Goal: Answer question/provide support: Share knowledge or assist other users

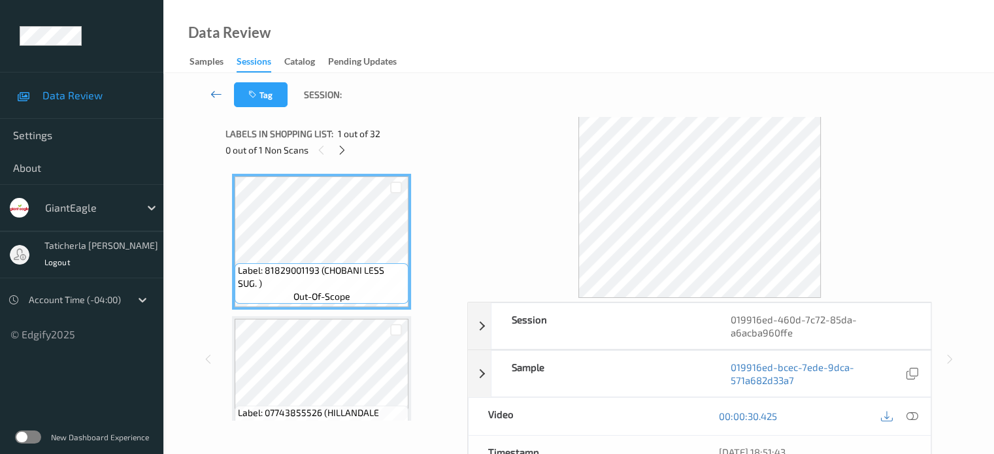
click at [216, 93] on icon at bounding box center [216, 94] width 12 height 13
click at [212, 91] on icon at bounding box center [216, 94] width 12 height 13
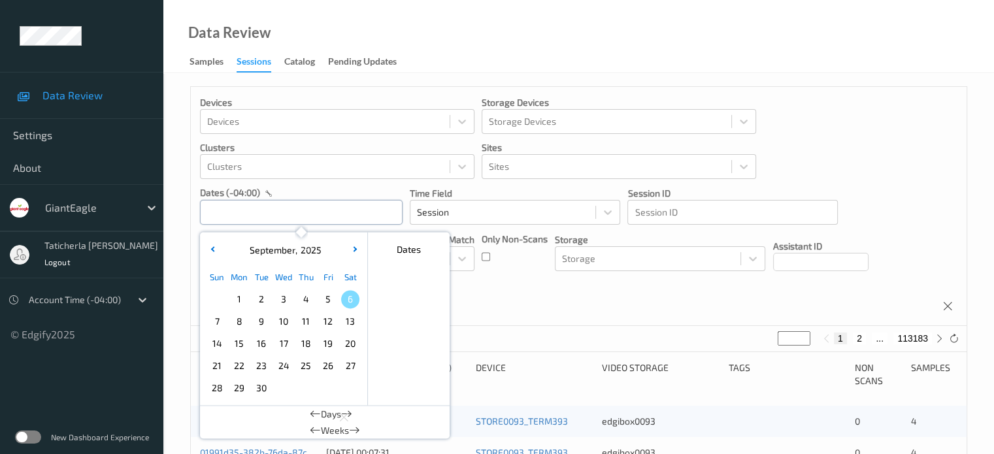
click at [312, 218] on input "text" at bounding box center [301, 212] width 203 height 25
click at [301, 299] on span "4" at bounding box center [306, 299] width 18 height 18
type input "[DATE] 00:00 -> [DATE] 23:59"
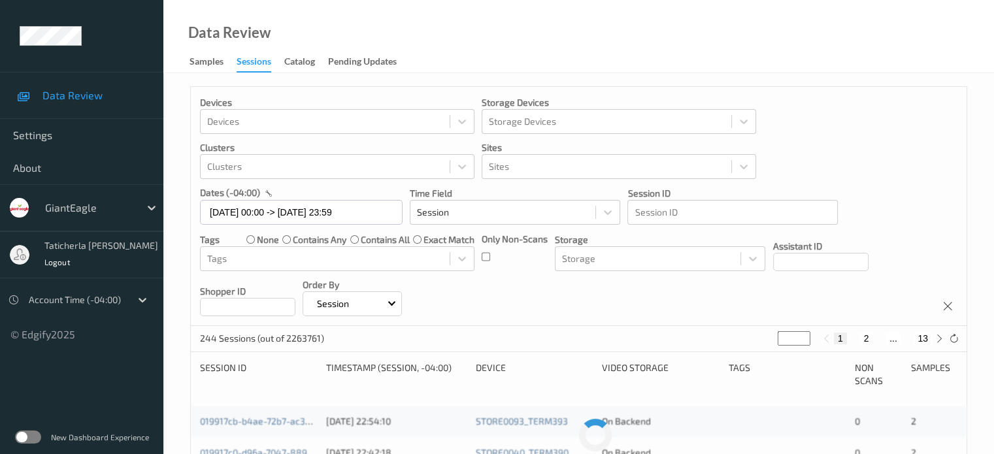
click at [862, 336] on button "2" at bounding box center [865, 339] width 13 height 12
type input "*"
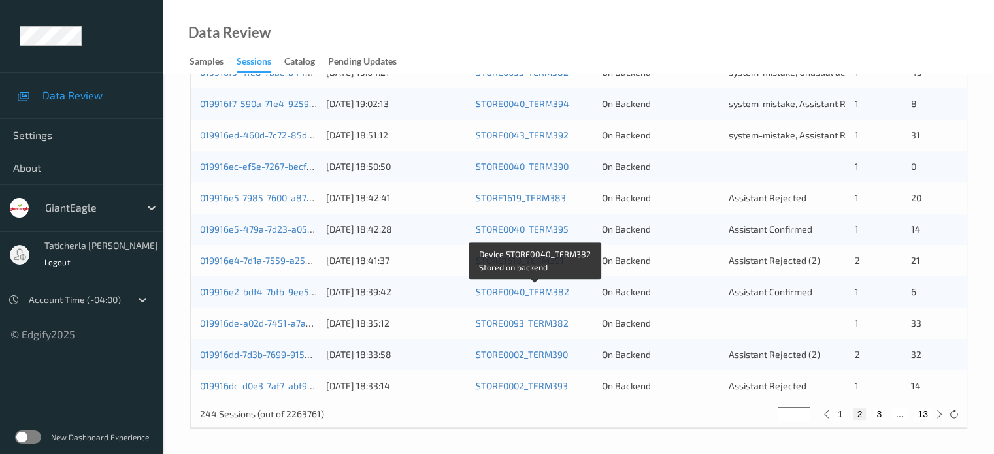
scroll to position [566, 0]
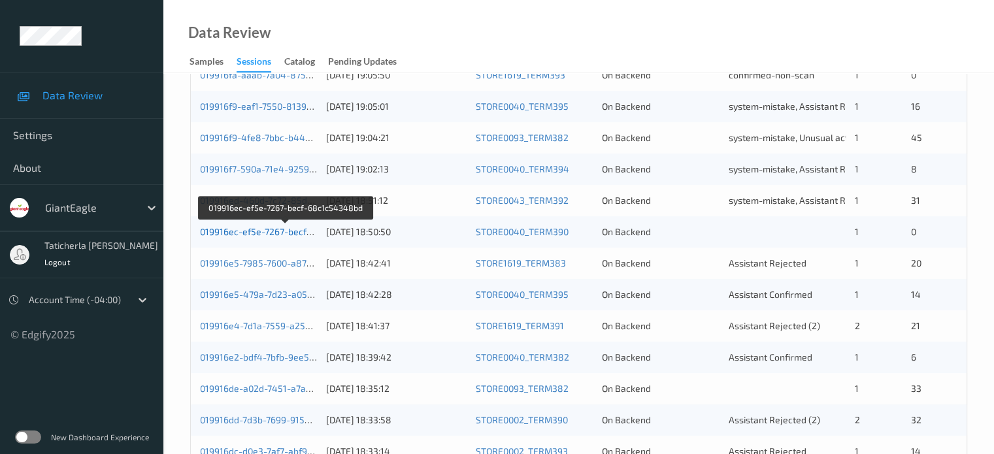
click at [278, 235] on link "019916ec-ef5e-7267-becf-68c1c54348bd" at bounding box center [286, 231] width 173 height 11
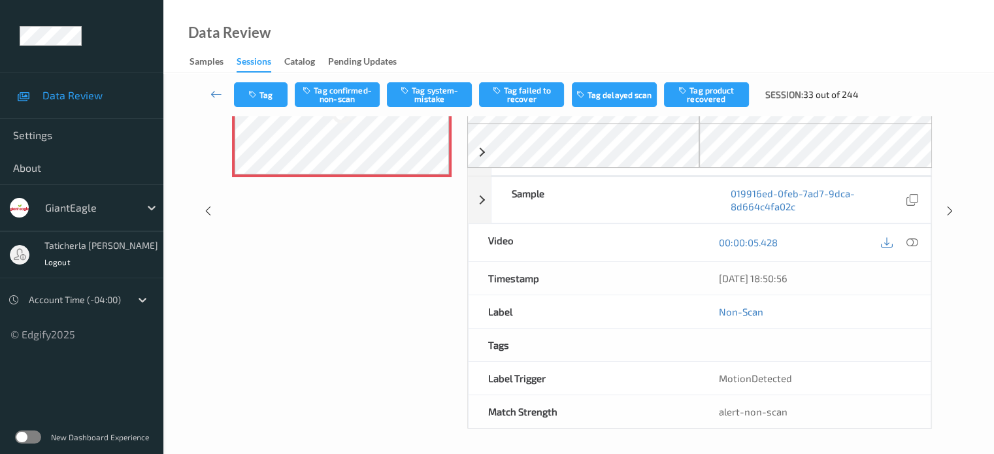
scroll to position [166, 0]
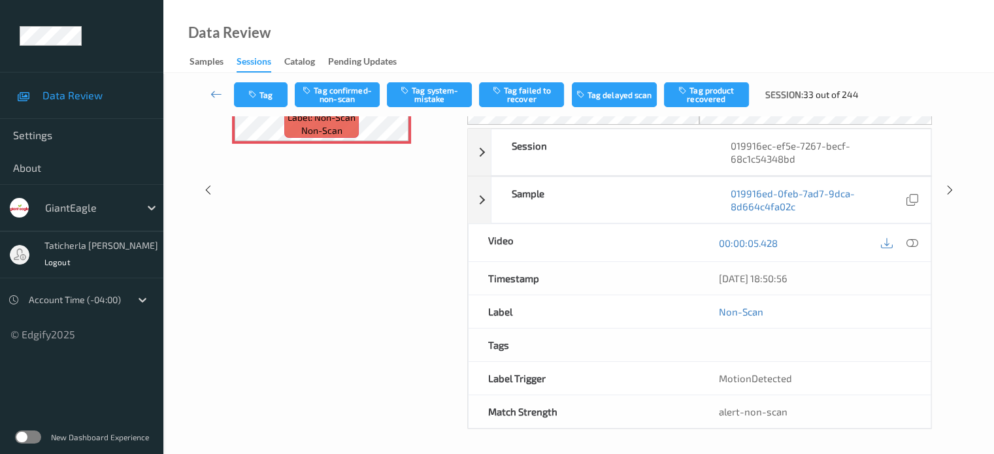
click at [402, 245] on div "Labels in shopping list: 1 out of 1 1 out of 1 Non Scans Label: Non-Scan non-sc…" at bounding box center [341, 189] width 233 height 479
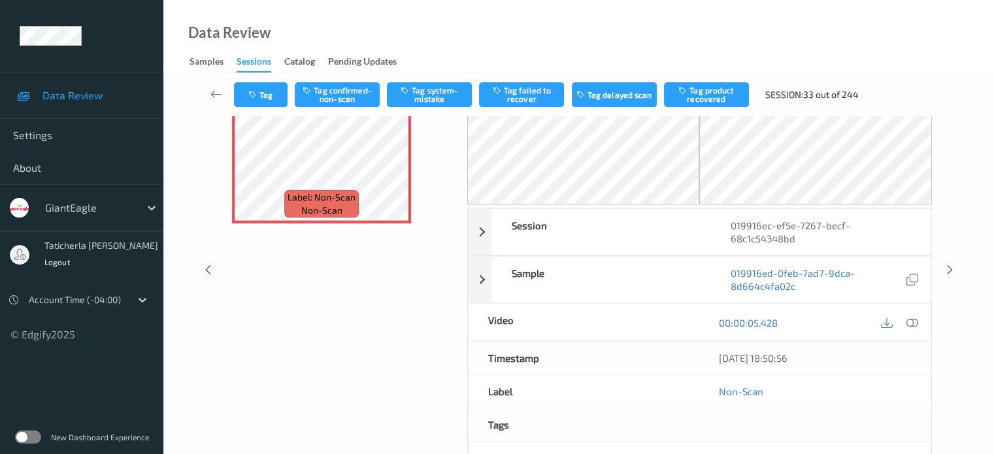
scroll to position [0, 0]
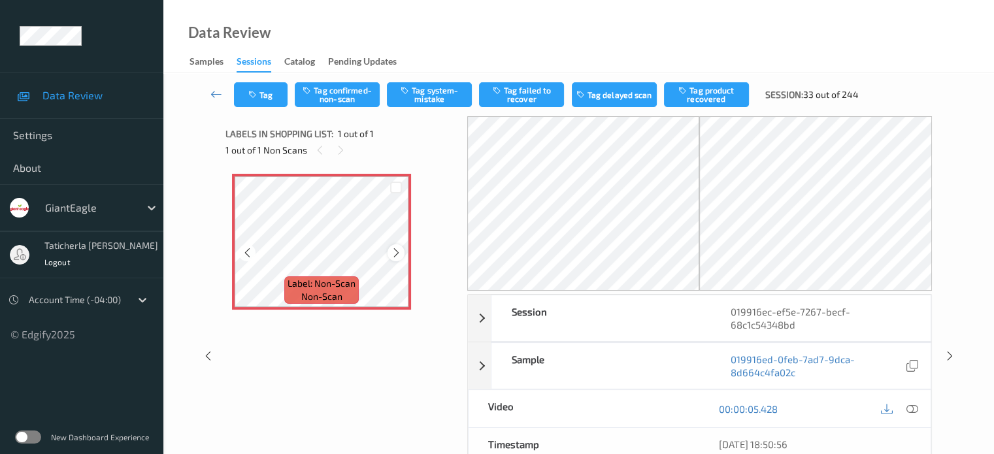
click at [393, 248] on icon at bounding box center [396, 253] width 11 height 12
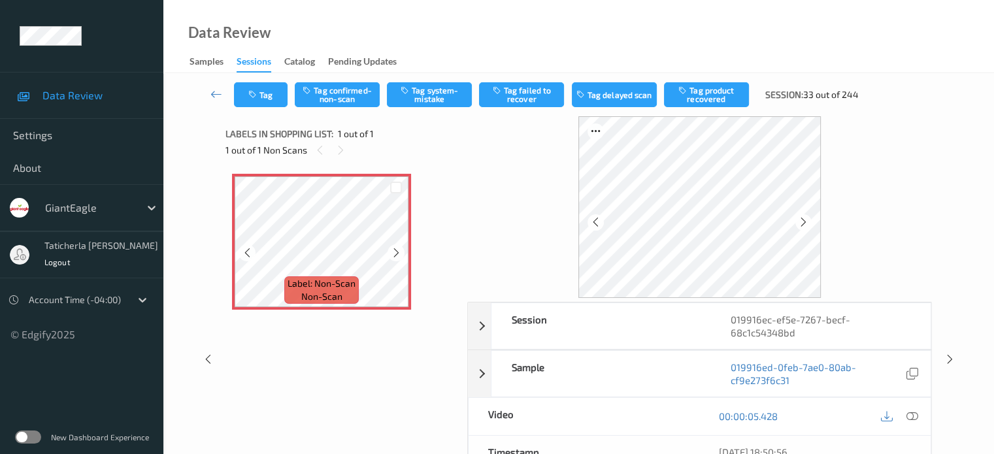
click at [393, 248] on icon at bounding box center [396, 253] width 11 height 12
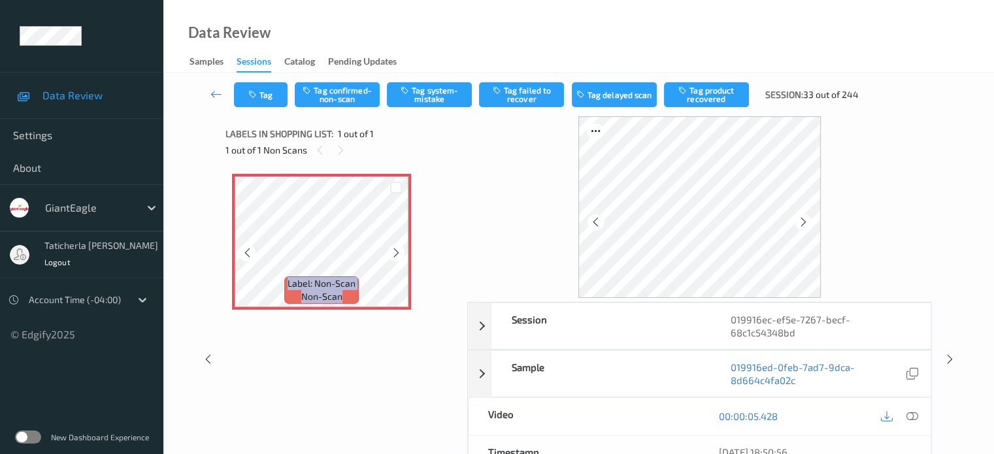
click at [393, 248] on icon at bounding box center [396, 253] width 11 height 12
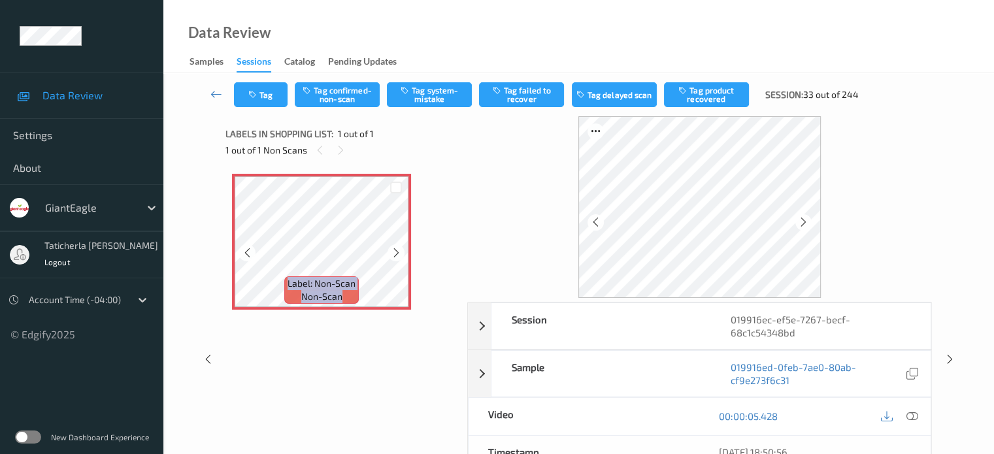
click at [393, 248] on icon at bounding box center [396, 253] width 11 height 12
click at [910, 414] on icon at bounding box center [912, 416] width 12 height 12
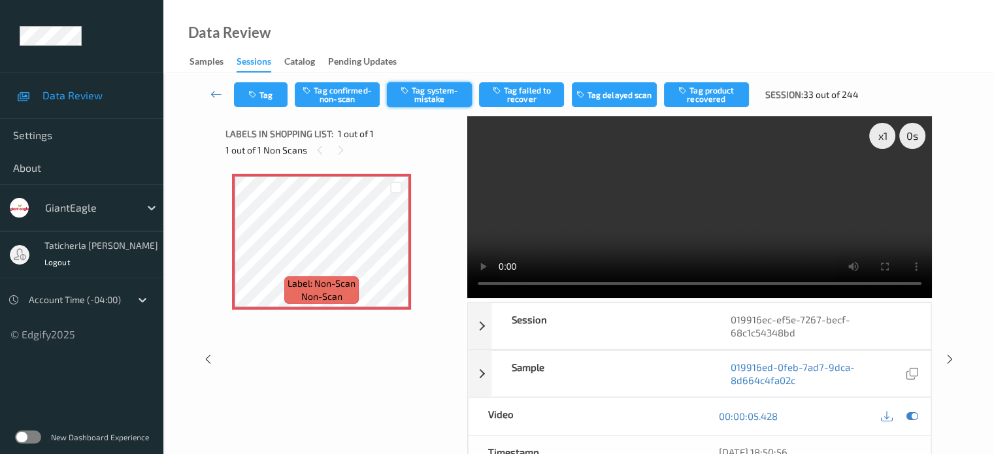
click at [432, 95] on button "Tag system-mistake" at bounding box center [429, 94] width 85 height 25
click at [220, 94] on icon at bounding box center [216, 94] width 12 height 13
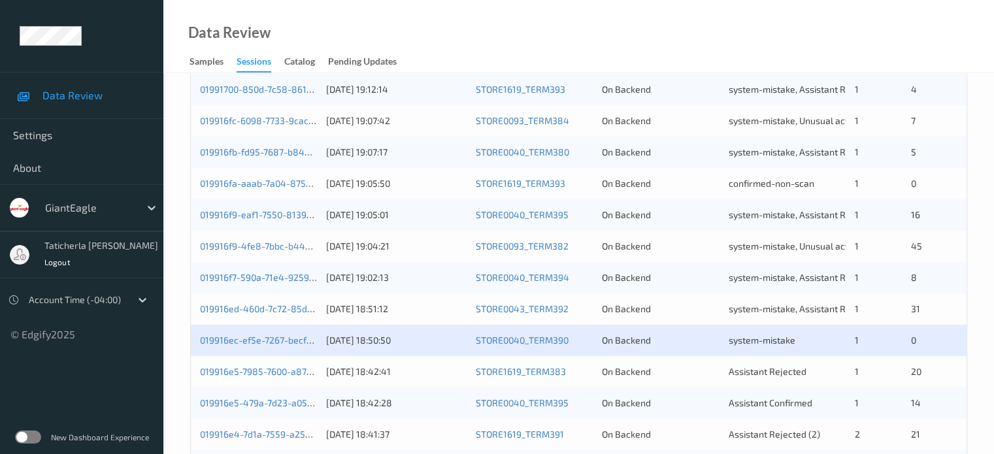
scroll to position [588, 0]
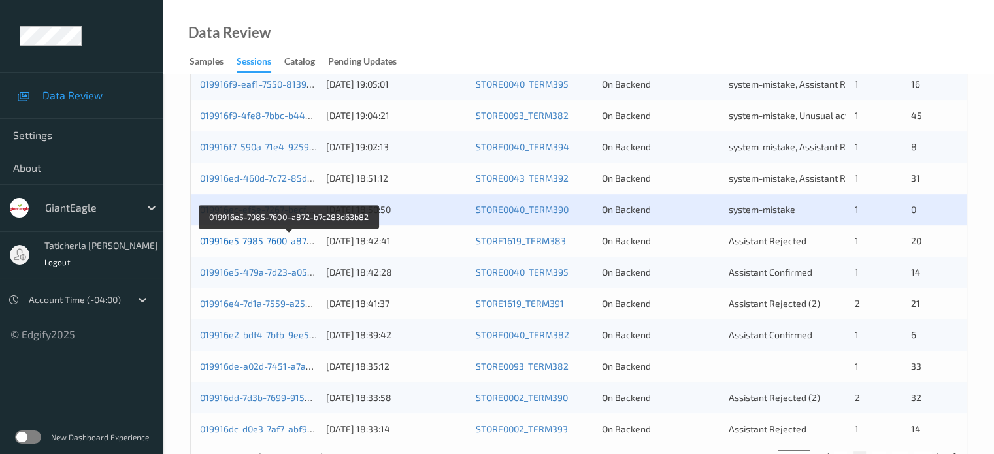
click at [278, 237] on link "019916e5-7985-7600-a872-b7c283d63b82" at bounding box center [289, 240] width 178 height 11
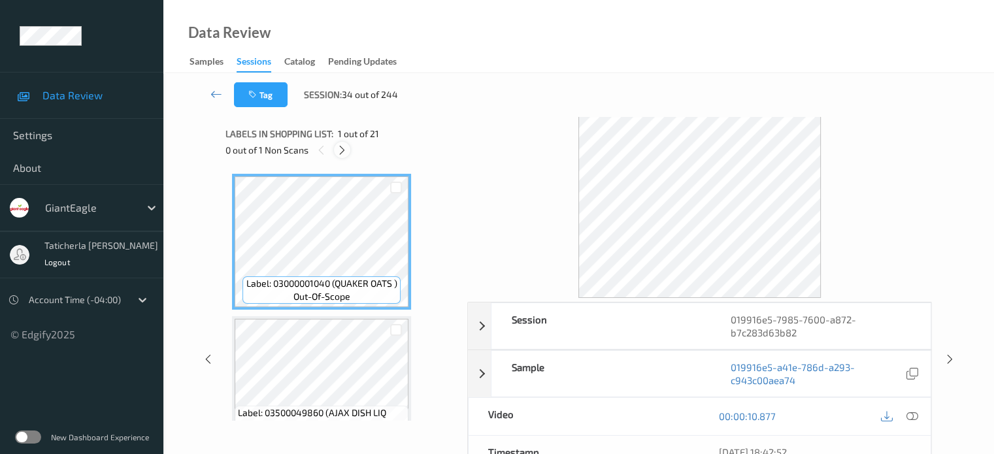
click at [346, 148] on icon at bounding box center [341, 150] width 11 height 12
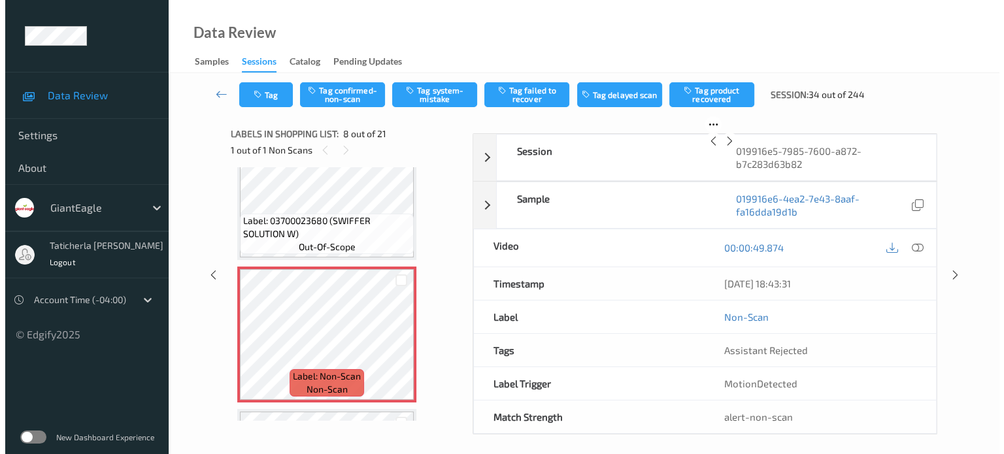
scroll to position [927, 0]
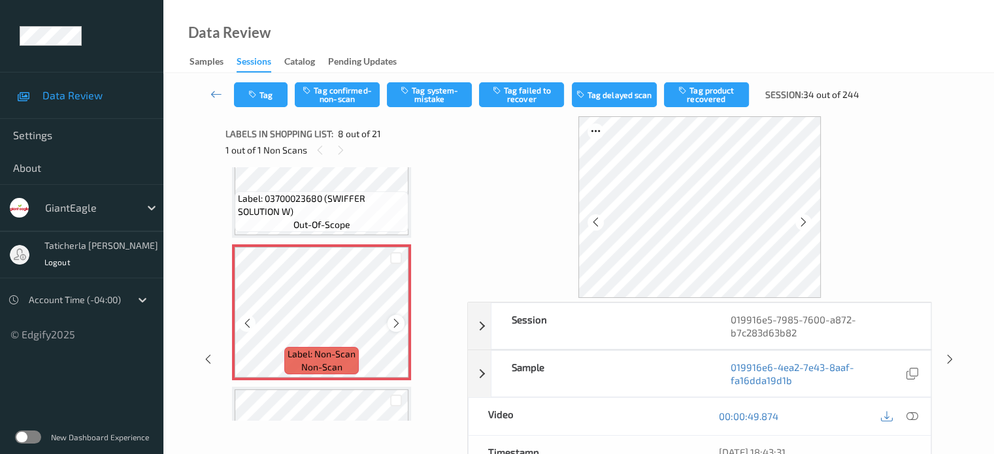
click at [395, 321] on icon at bounding box center [396, 324] width 11 height 12
click at [909, 415] on icon at bounding box center [912, 416] width 12 height 12
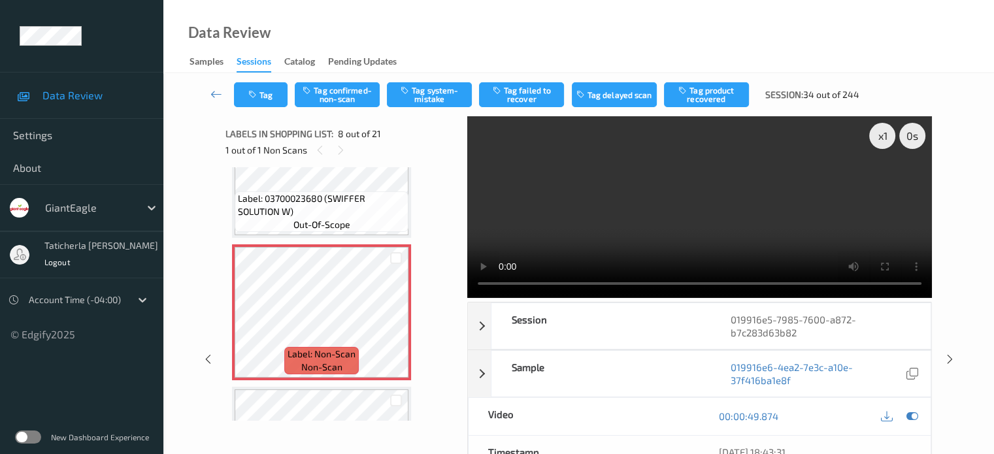
click at [883, 182] on video at bounding box center [699, 207] width 465 height 182
click at [439, 97] on button "Tag system-mistake" at bounding box center [429, 94] width 85 height 25
click at [264, 99] on button "Tag" at bounding box center [261, 94] width 54 height 25
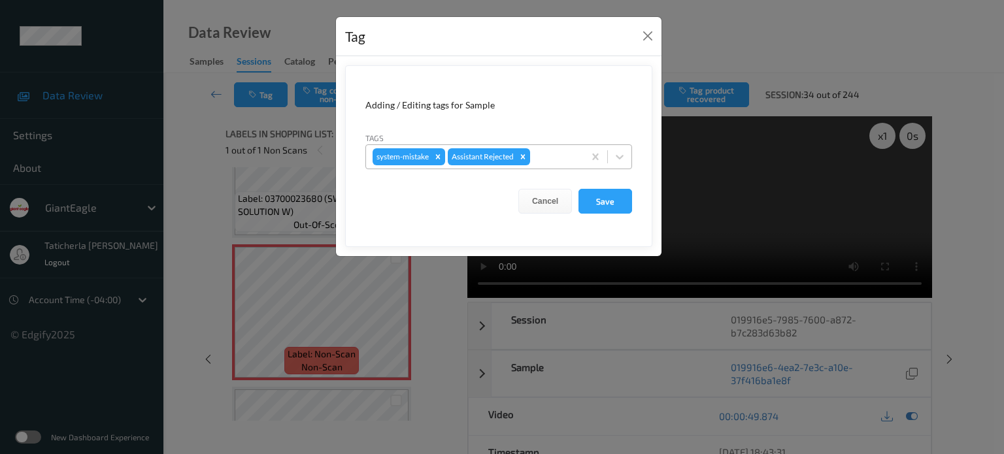
click at [549, 159] on div at bounding box center [555, 157] width 44 height 16
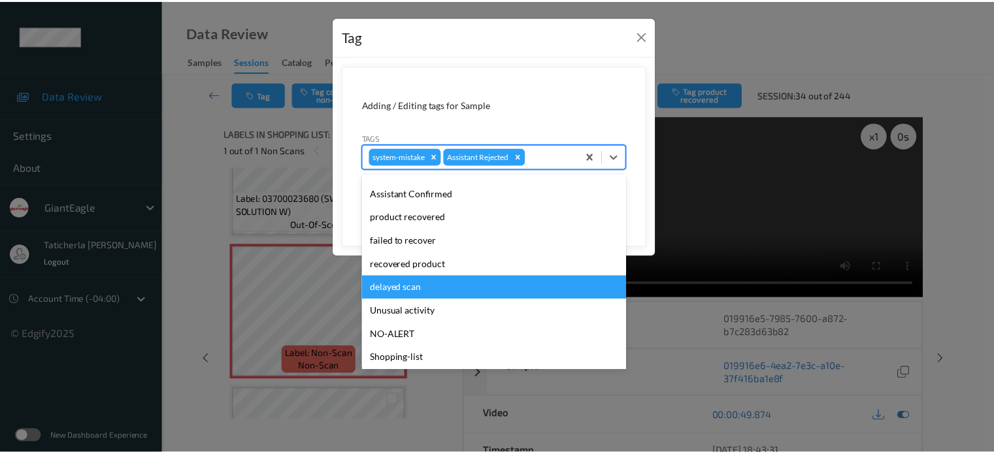
scroll to position [115, 0]
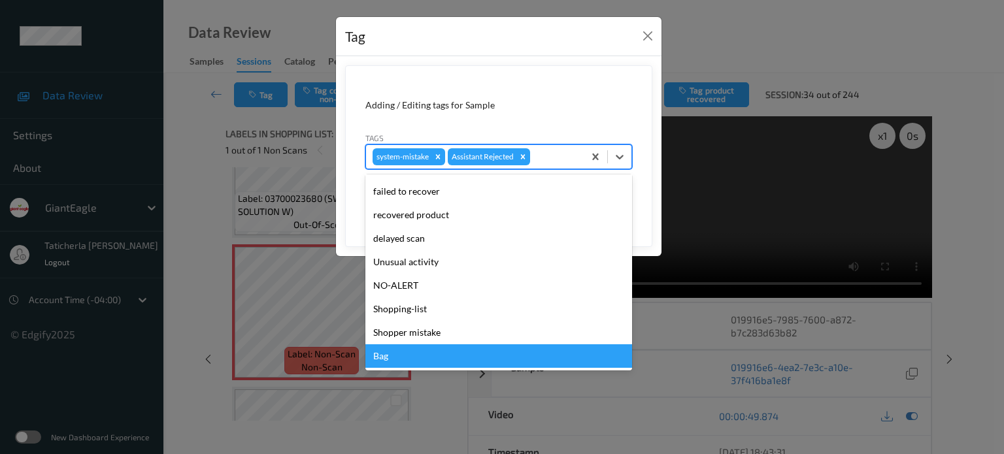
click at [445, 352] on div "Bag" at bounding box center [498, 356] width 267 height 24
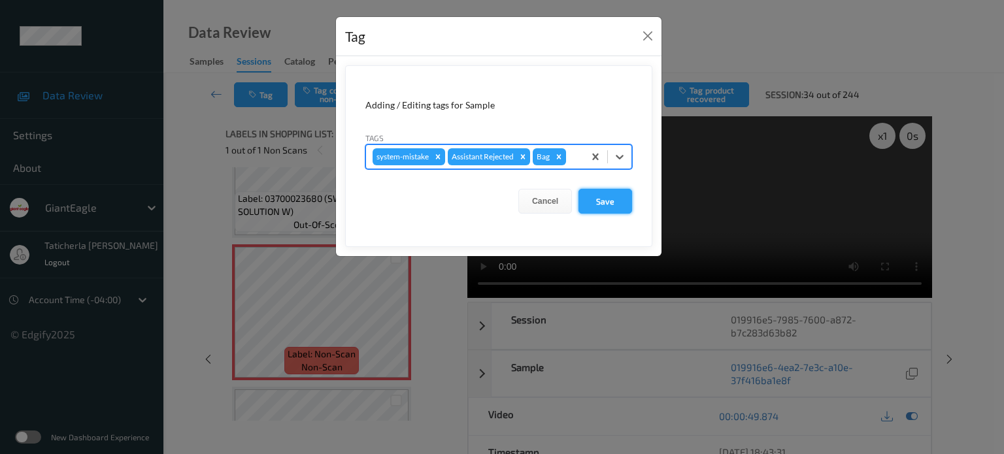
click at [601, 200] on button "Save" at bounding box center [605, 201] width 54 height 25
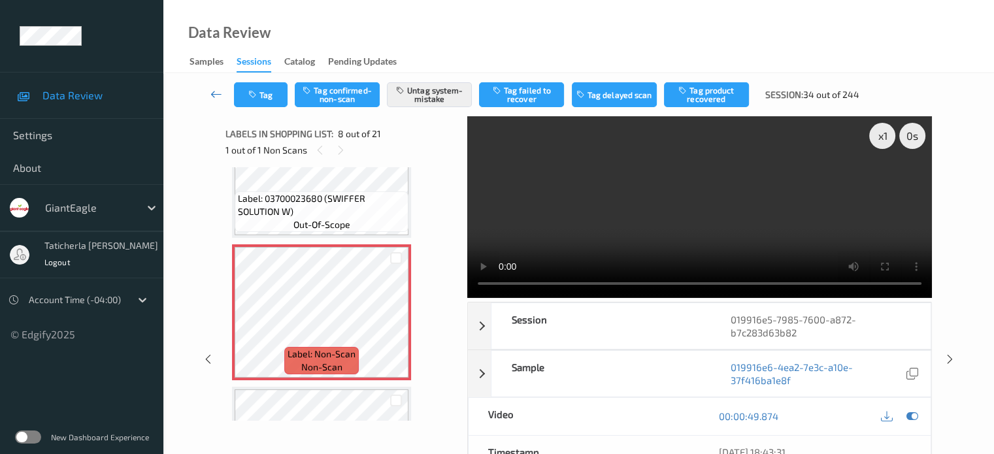
click at [212, 91] on icon at bounding box center [216, 94] width 12 height 13
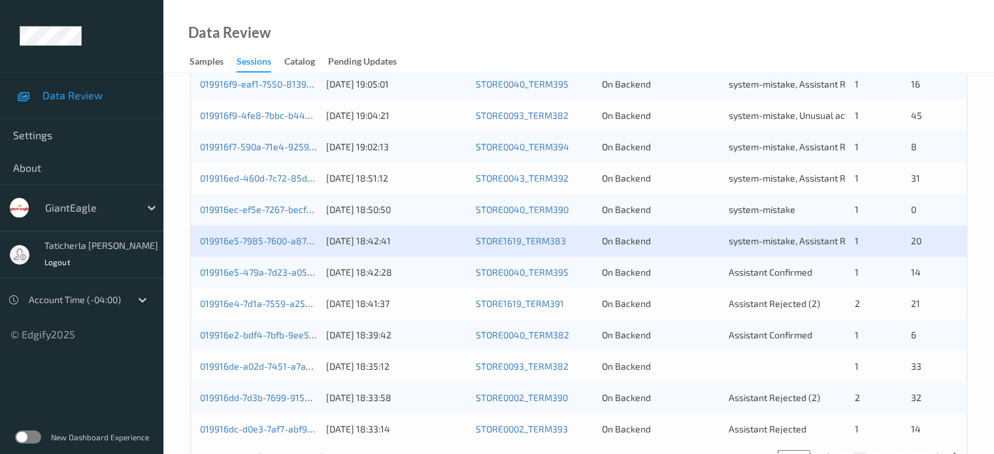
scroll to position [631, 0]
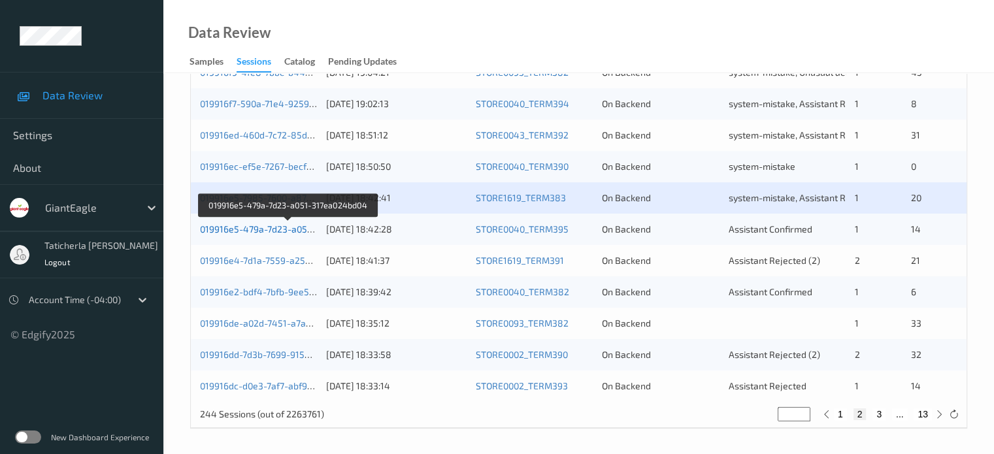
click at [290, 230] on link "019916e5-479a-7d23-a051-317ea024bd04" at bounding box center [288, 228] width 177 height 11
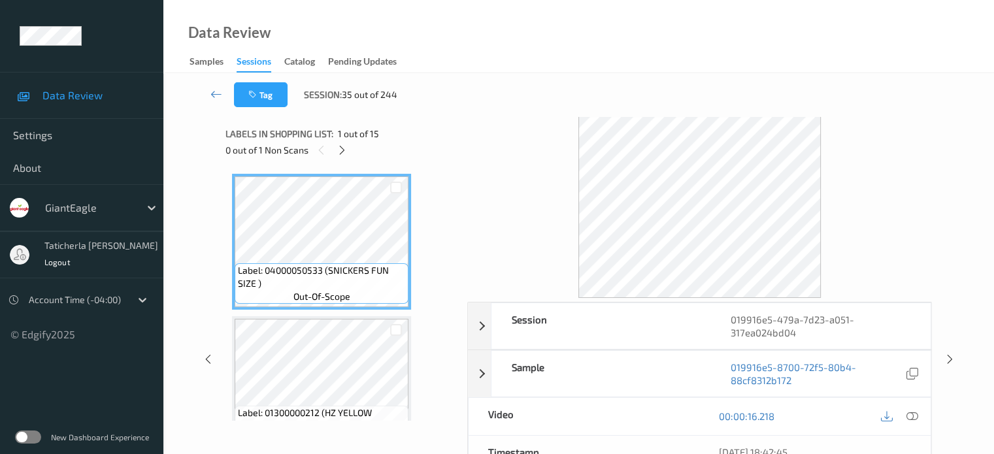
drag, startPoint x: 339, startPoint y: 151, endPoint x: 374, endPoint y: 261, distance: 115.3
click at [340, 150] on icon at bounding box center [341, 150] width 11 height 12
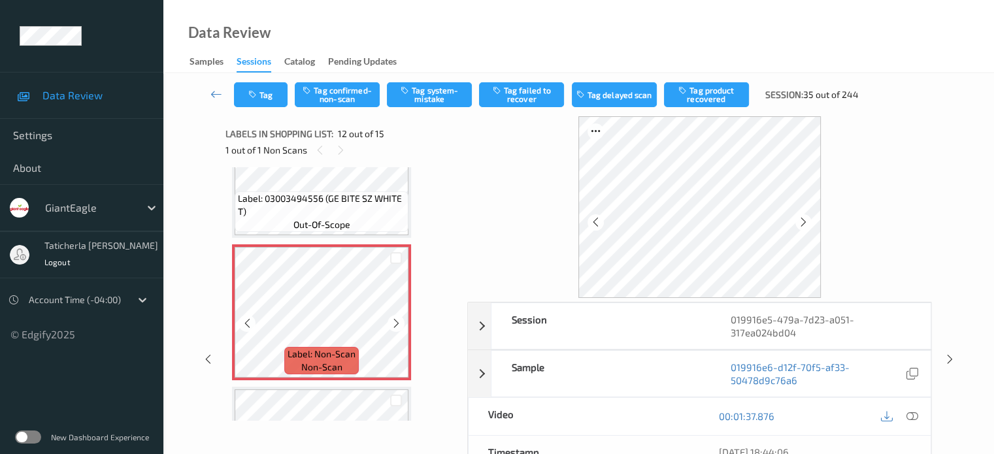
scroll to position [1562, 0]
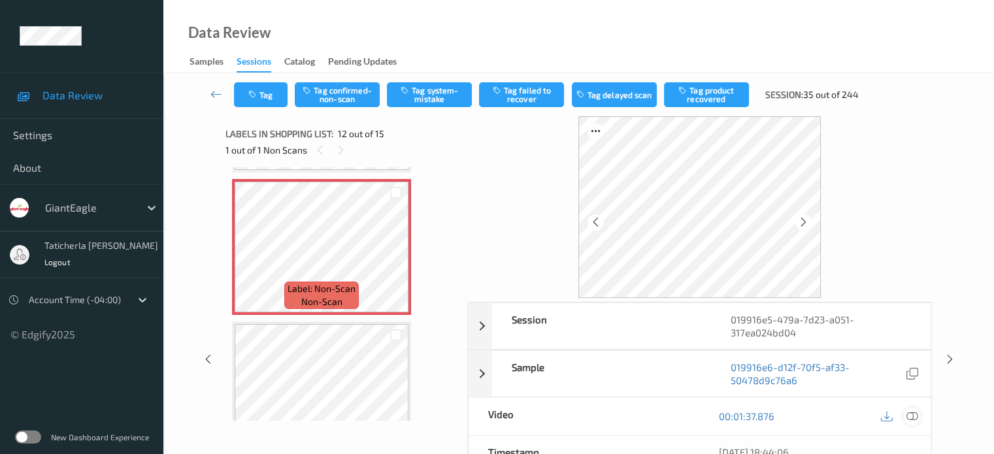
click at [908, 413] on icon at bounding box center [912, 416] width 12 height 12
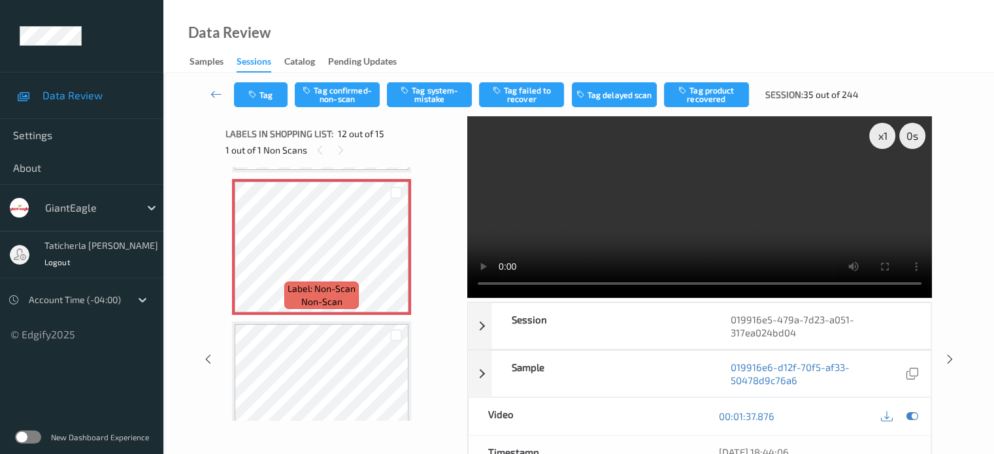
click at [885, 182] on video at bounding box center [699, 207] width 465 height 182
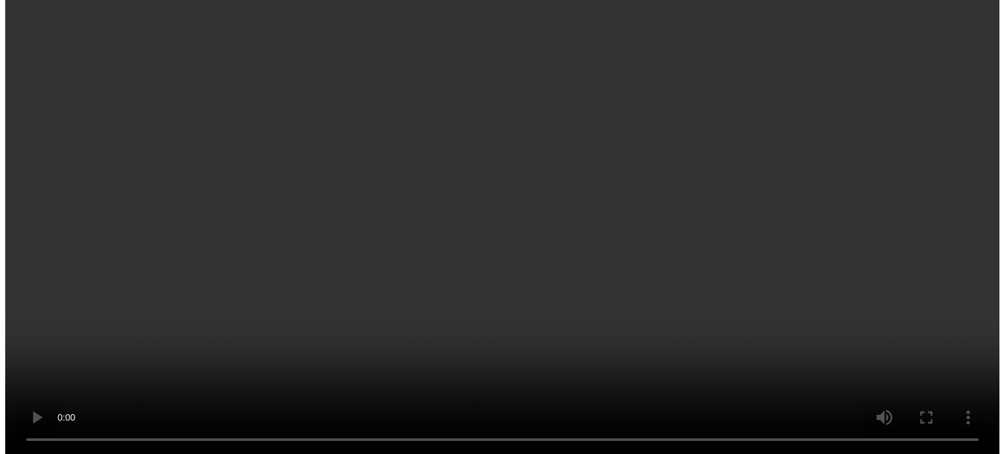
scroll to position [1496, 0]
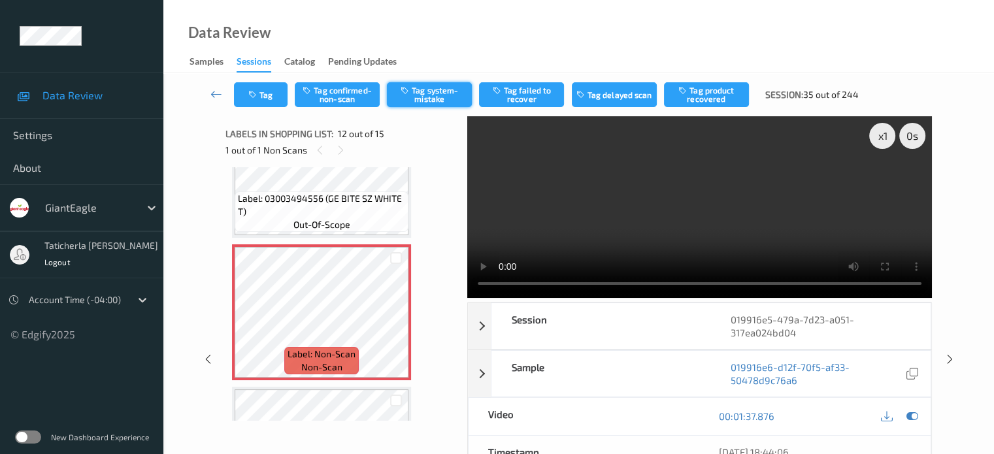
click at [448, 102] on button "Tag system-mistake" at bounding box center [429, 94] width 85 height 25
click at [262, 90] on button "Tag" at bounding box center [261, 94] width 54 height 25
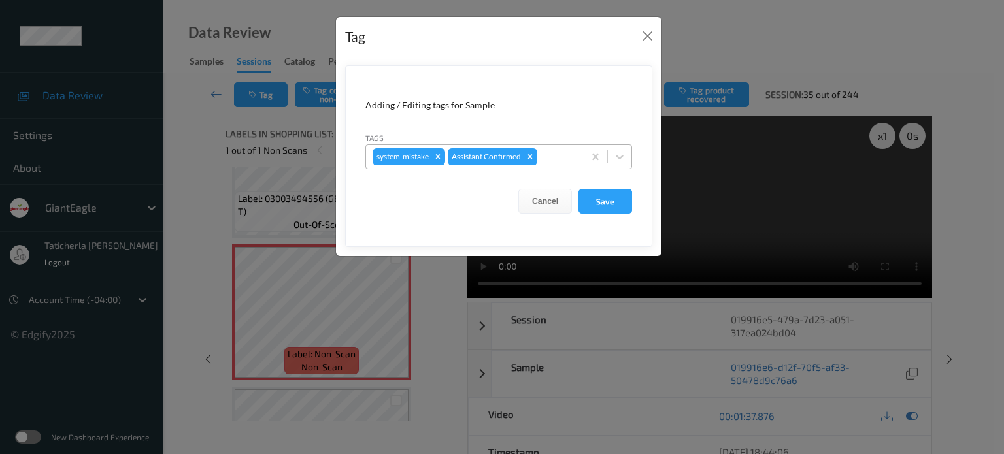
click at [557, 155] on div at bounding box center [558, 157] width 37 height 16
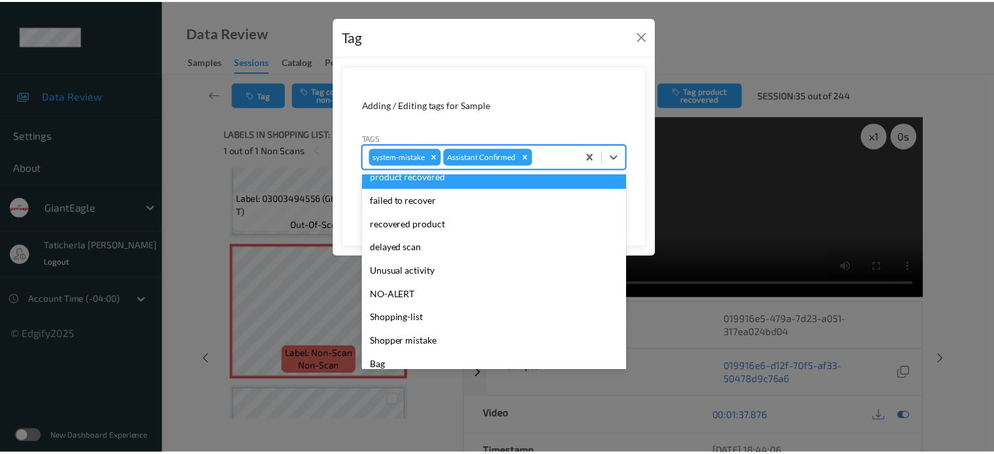
scroll to position [115, 0]
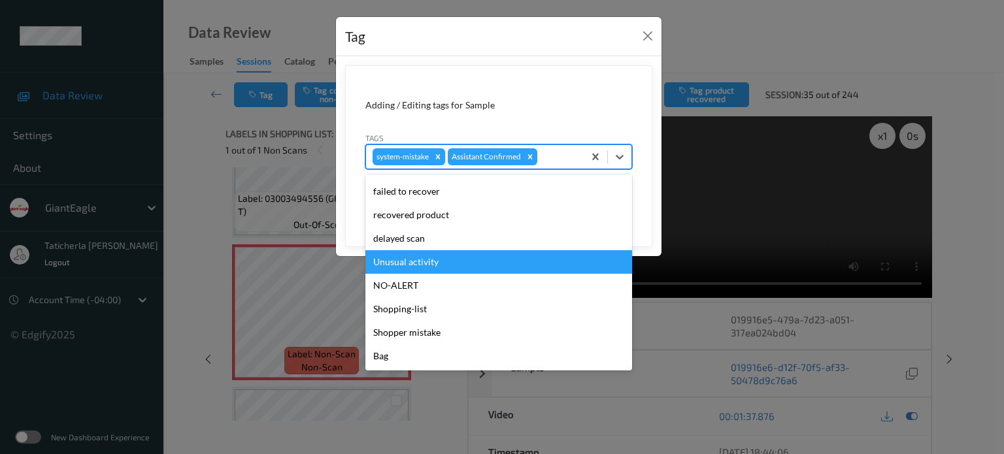
click at [491, 266] on div "Unusual activity" at bounding box center [498, 262] width 267 height 24
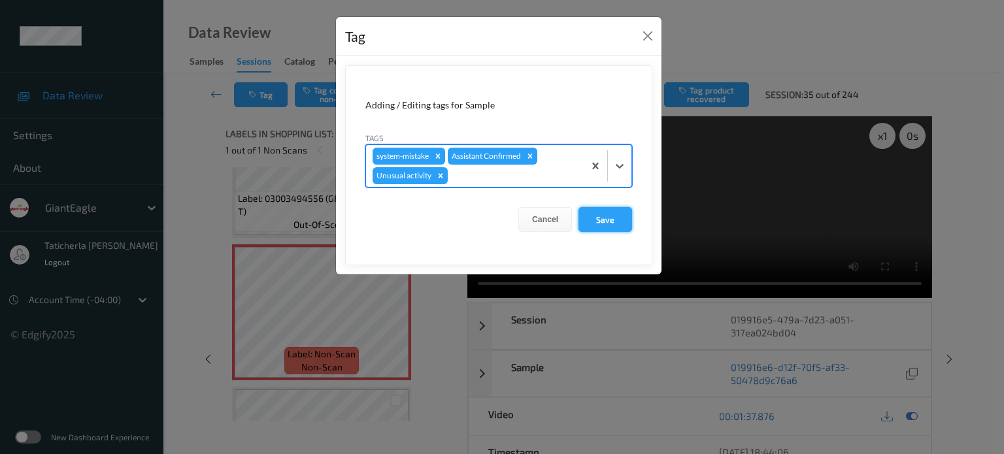
click at [619, 223] on button "Save" at bounding box center [605, 219] width 54 height 25
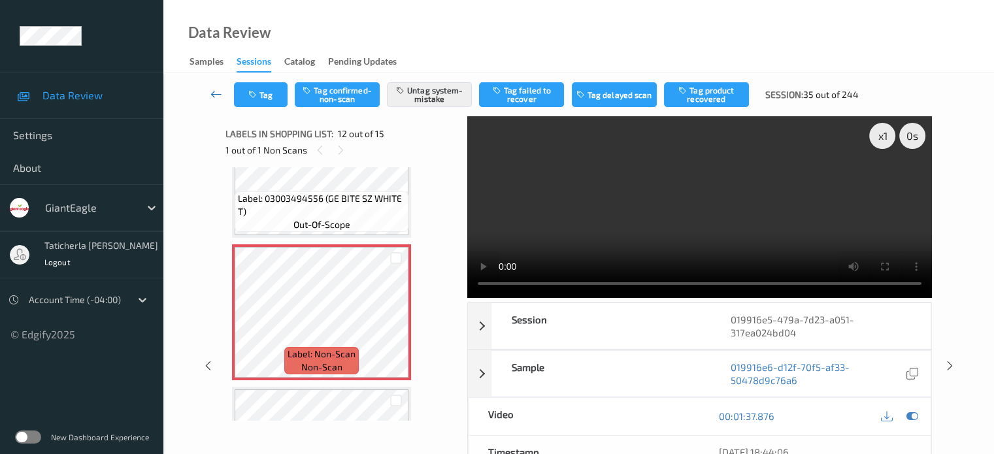
click at [214, 95] on icon at bounding box center [216, 94] width 12 height 13
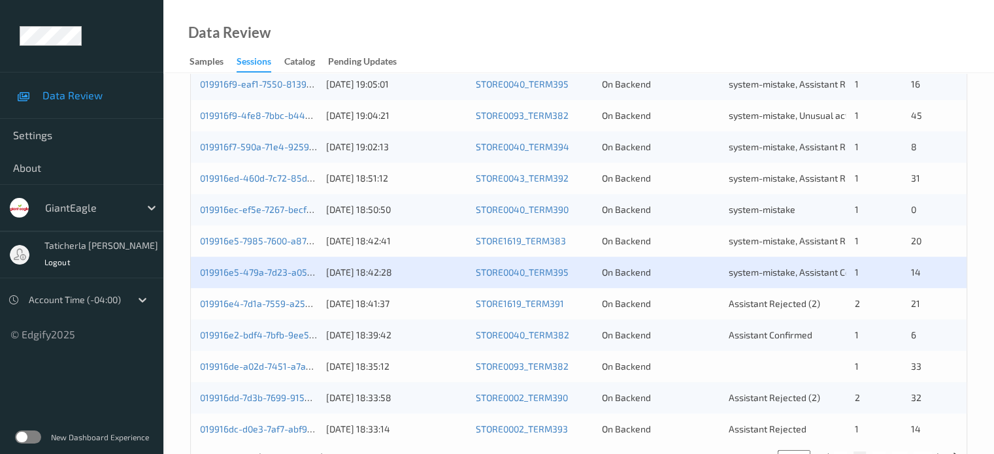
scroll to position [631, 0]
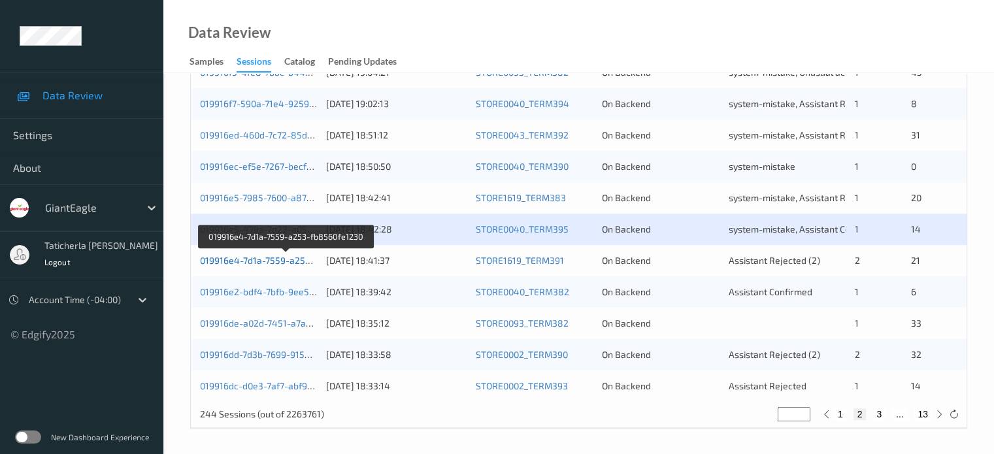
click at [285, 258] on link "019916e4-7d1a-7559-a253-fb8560fe1230" at bounding box center [286, 260] width 172 height 11
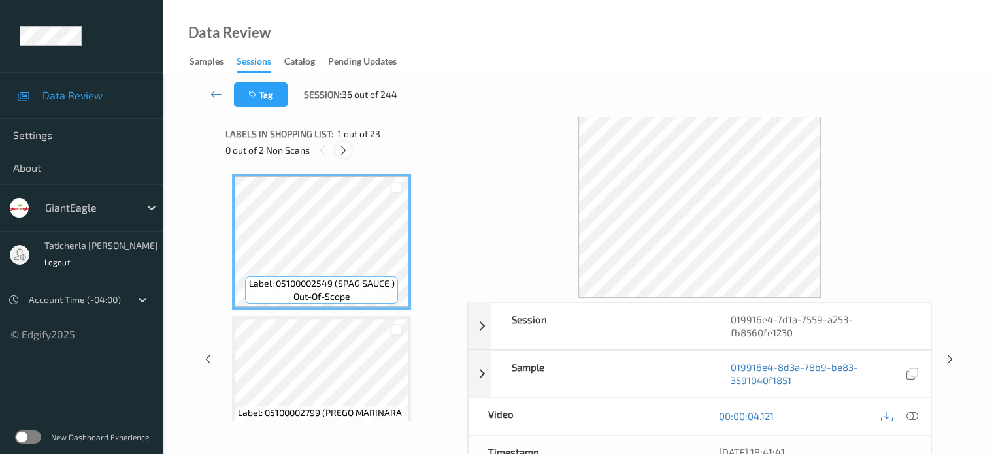
click at [346, 149] on icon at bounding box center [343, 150] width 11 height 12
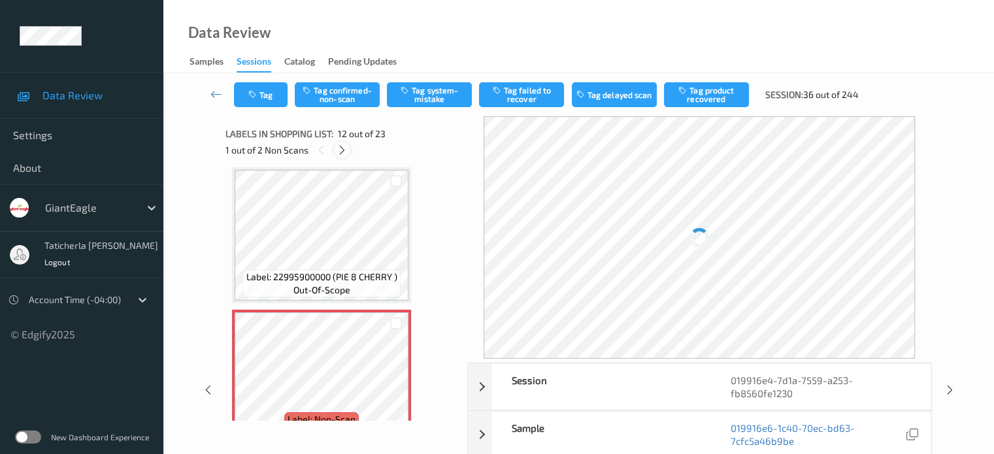
click at [346, 149] on icon at bounding box center [341, 150] width 11 height 12
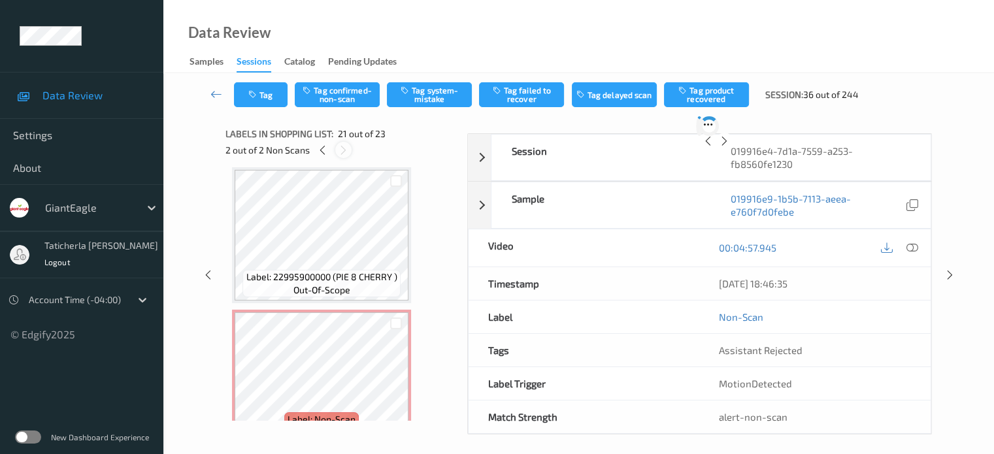
scroll to position [2713, 0]
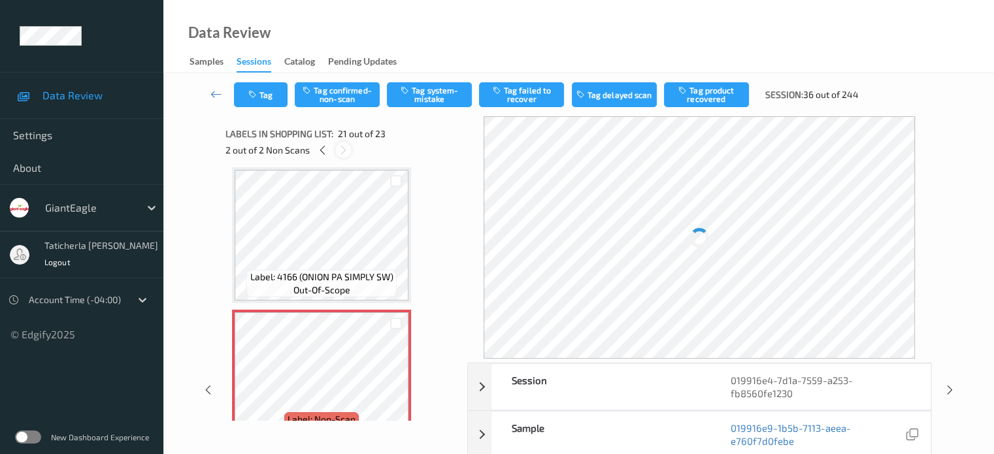
click at [346, 149] on icon at bounding box center [343, 150] width 11 height 12
click at [319, 148] on icon at bounding box center [322, 150] width 11 height 12
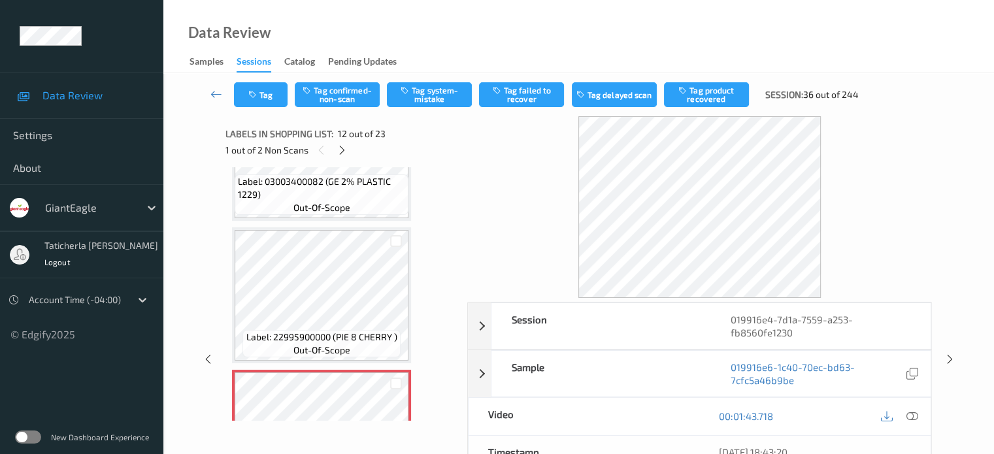
scroll to position [1300, 0]
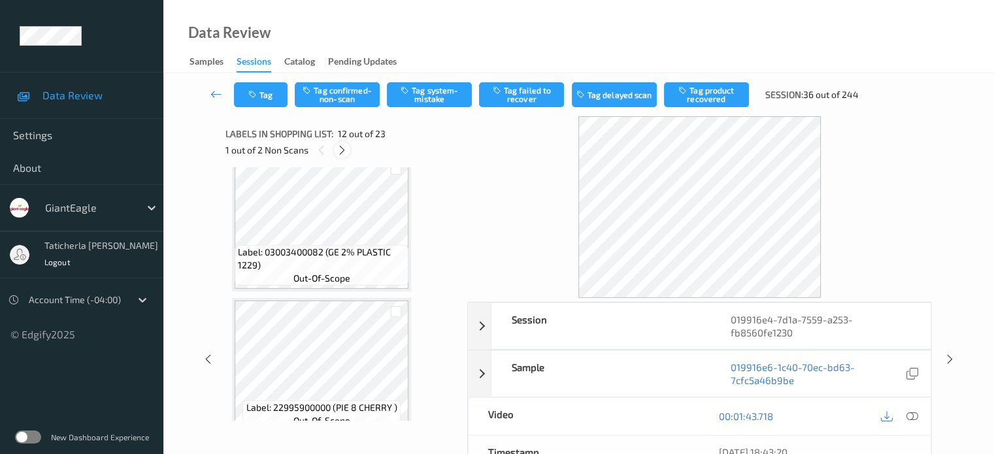
click at [343, 148] on icon at bounding box center [341, 150] width 11 height 12
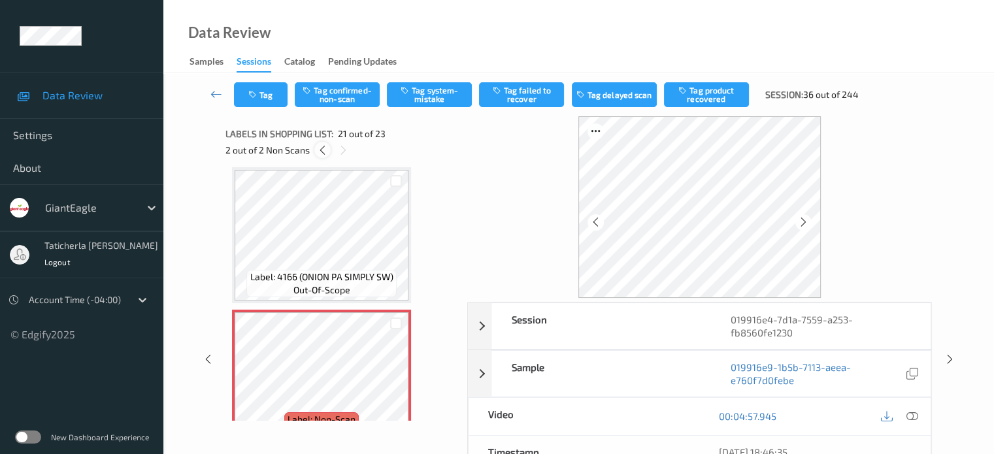
click at [318, 150] on icon at bounding box center [322, 150] width 11 height 12
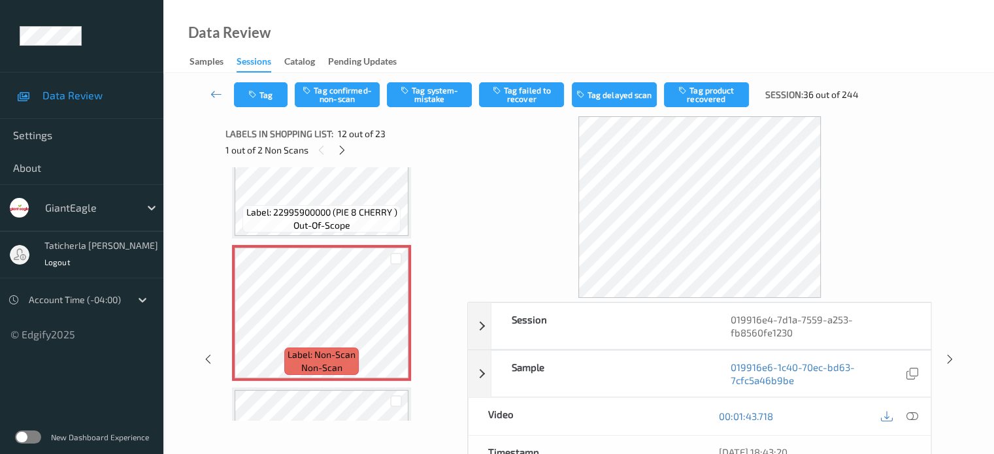
scroll to position [1562, 0]
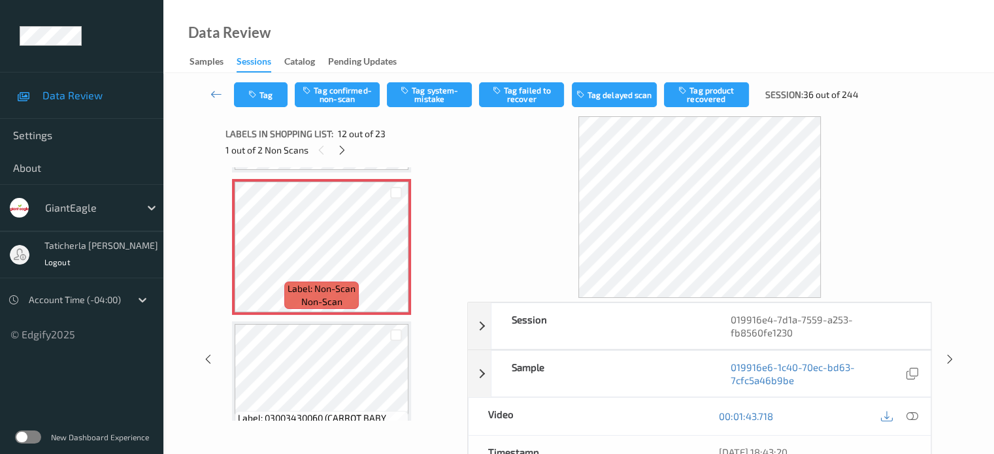
drag, startPoint x: 912, startPoint y: 414, endPoint x: 881, endPoint y: 372, distance: 52.3
click at [910, 414] on icon at bounding box center [912, 416] width 12 height 12
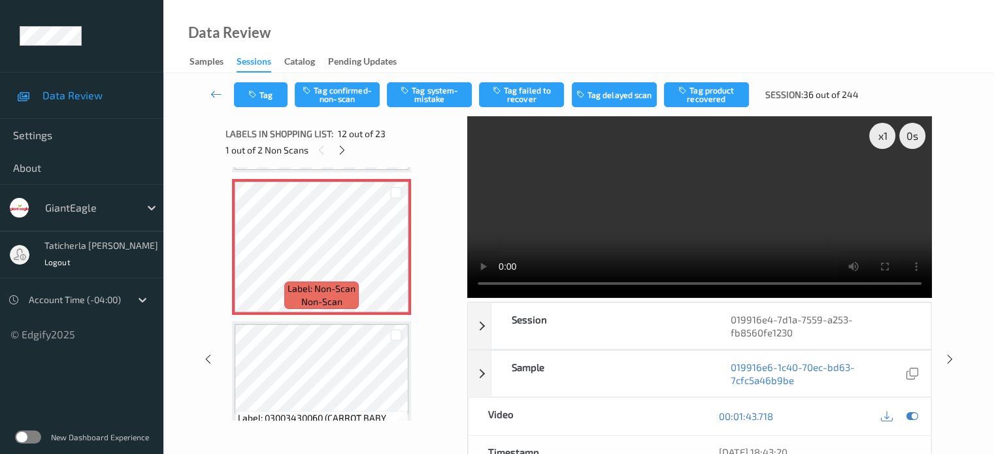
click at [883, 182] on video at bounding box center [699, 207] width 465 height 182
click at [342, 100] on button "Tag confirmed-non-scan" at bounding box center [337, 94] width 85 height 25
click at [530, 96] on button "Tag failed to recover" at bounding box center [521, 94] width 85 height 25
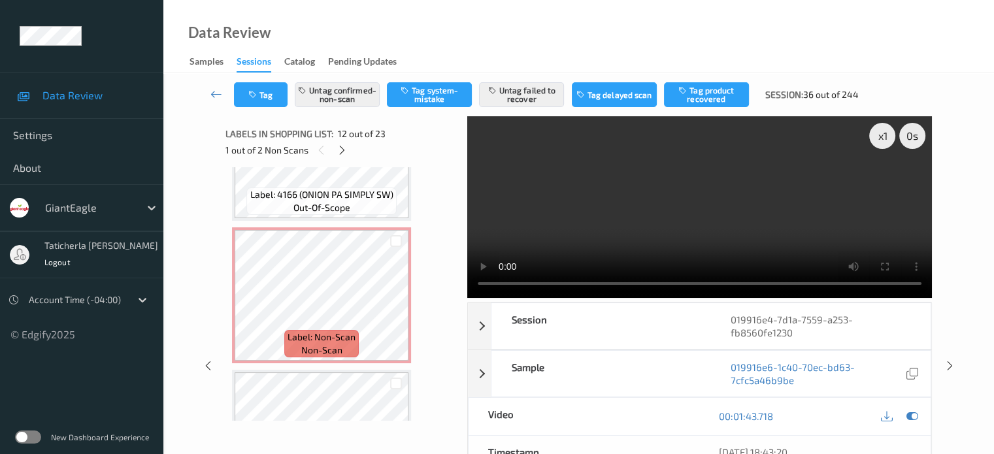
scroll to position [2803, 0]
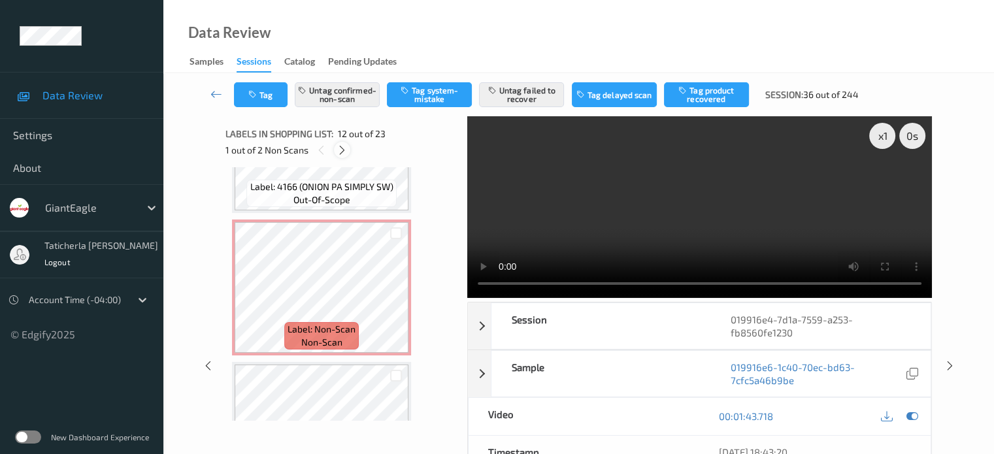
click at [340, 148] on icon at bounding box center [341, 150] width 11 height 12
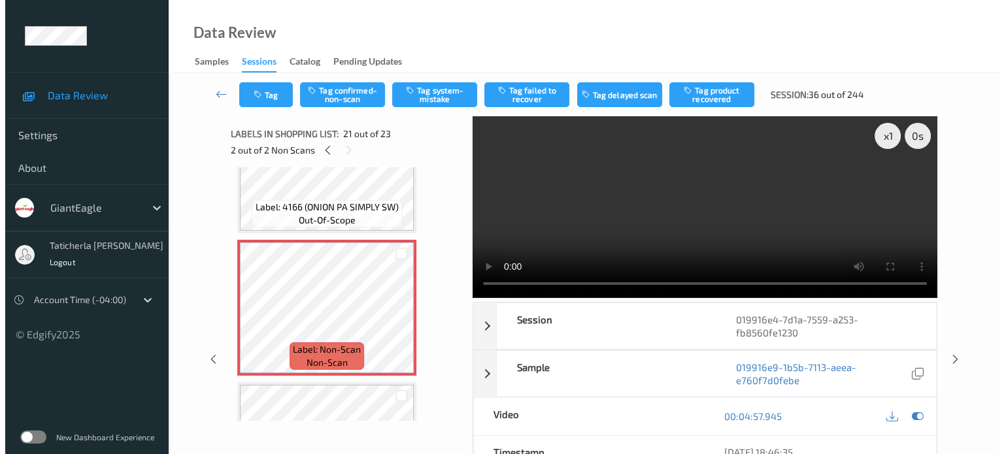
scroll to position [2778, 0]
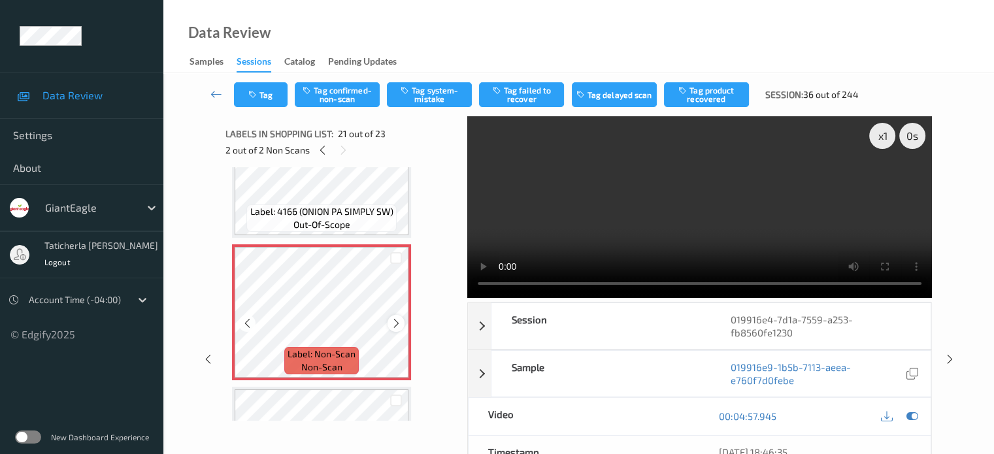
click at [395, 321] on icon at bounding box center [396, 324] width 11 height 12
click at [398, 321] on icon at bounding box center [396, 324] width 11 height 12
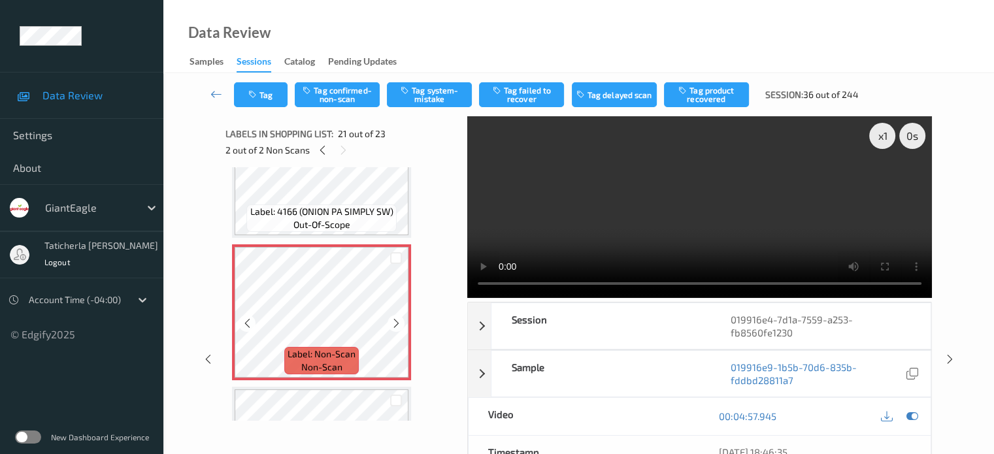
click at [398, 321] on icon at bounding box center [396, 324] width 11 height 12
click at [446, 95] on button "Tag system-mistake" at bounding box center [429, 94] width 85 height 25
click at [265, 101] on button "Tag" at bounding box center [261, 94] width 54 height 25
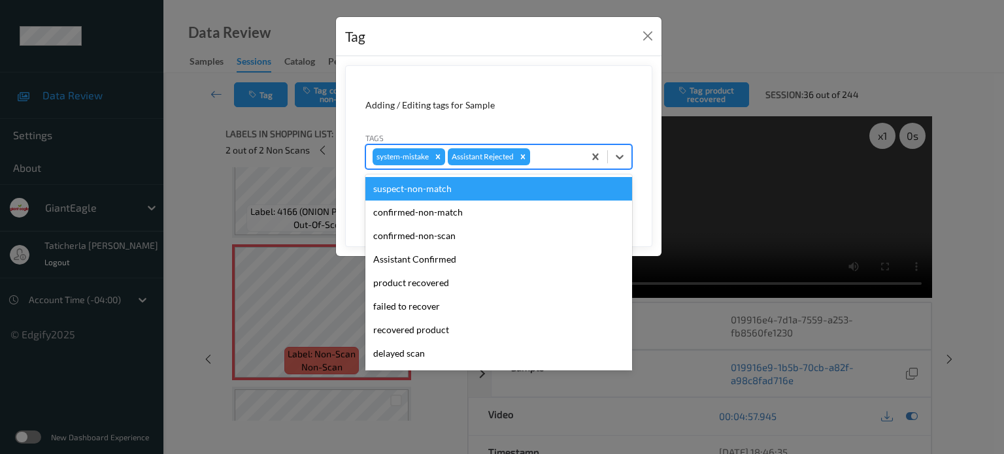
click at [565, 159] on div at bounding box center [555, 157] width 44 height 16
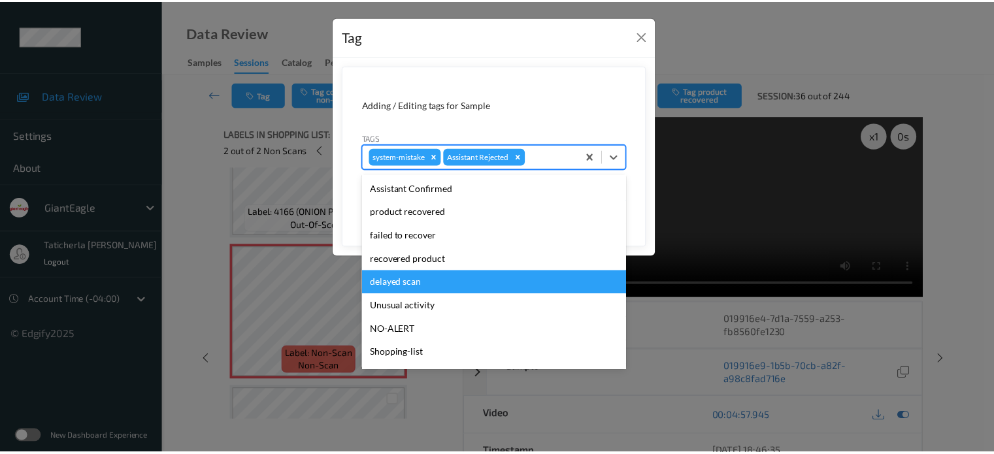
scroll to position [115, 0]
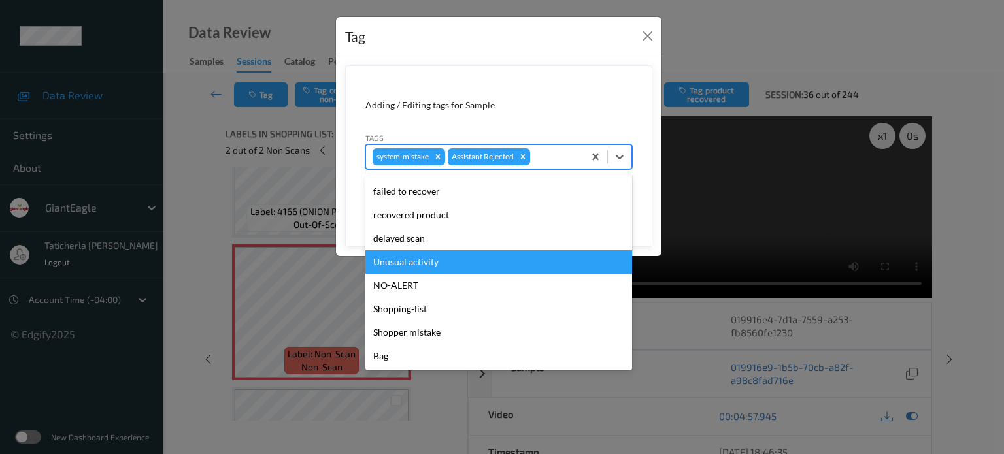
click at [429, 260] on div "Unusual activity" at bounding box center [498, 262] width 267 height 24
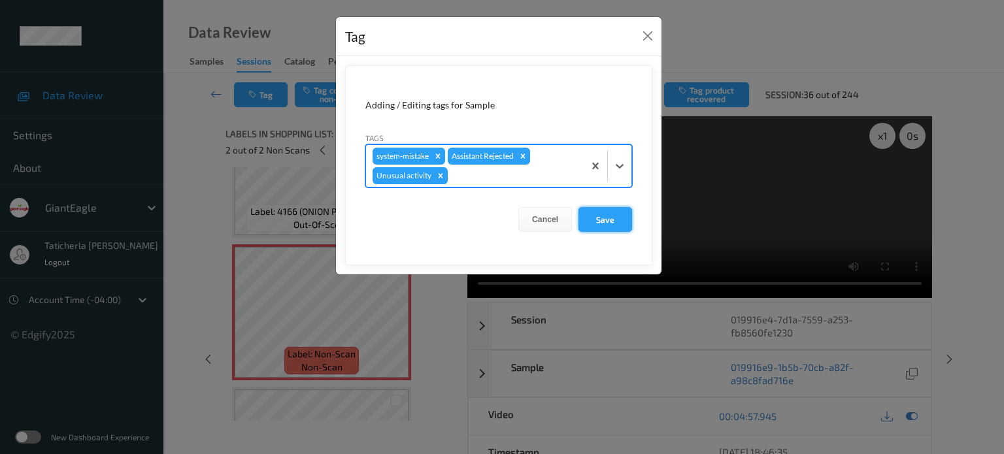
click at [595, 218] on button "Save" at bounding box center [605, 219] width 54 height 25
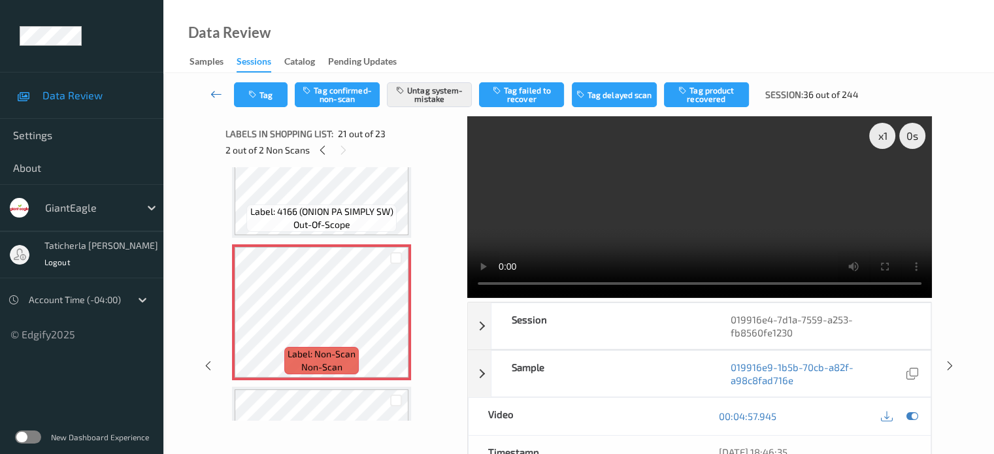
click at [218, 94] on icon at bounding box center [216, 94] width 12 height 13
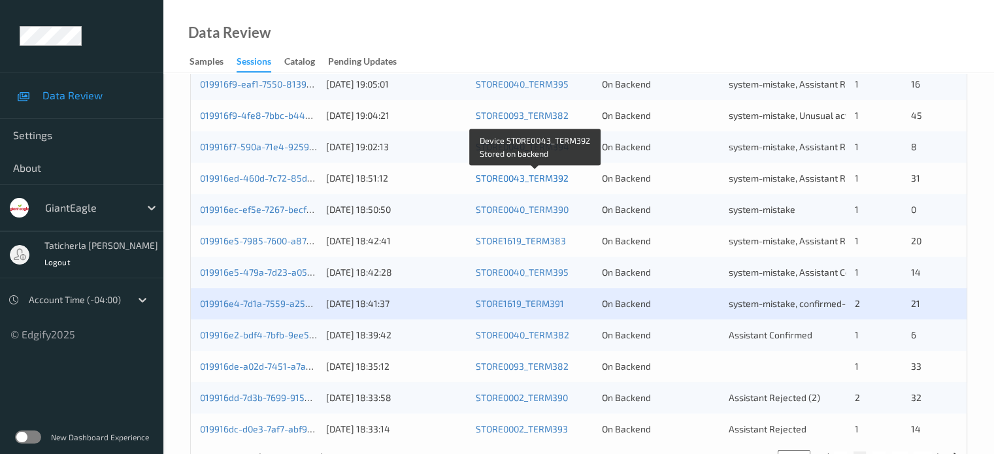
scroll to position [631, 0]
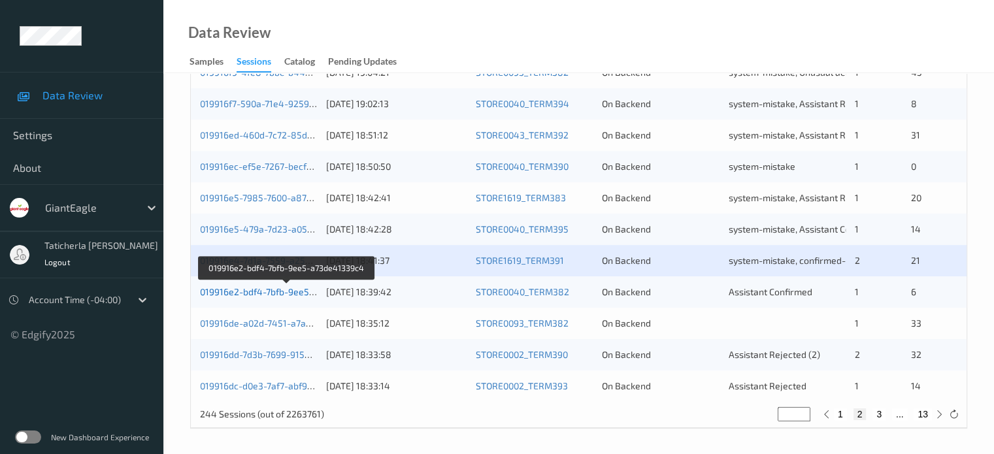
click at [286, 289] on link "019916e2-bdf4-7bfb-9ee5-a73de41339c4" at bounding box center [287, 291] width 174 height 11
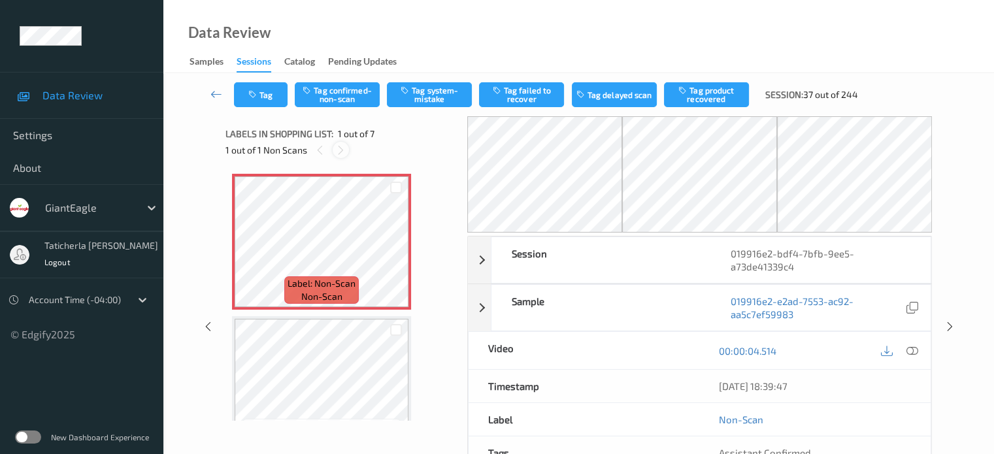
click at [340, 146] on icon at bounding box center [340, 150] width 11 height 12
click at [397, 254] on icon at bounding box center [396, 253] width 11 height 12
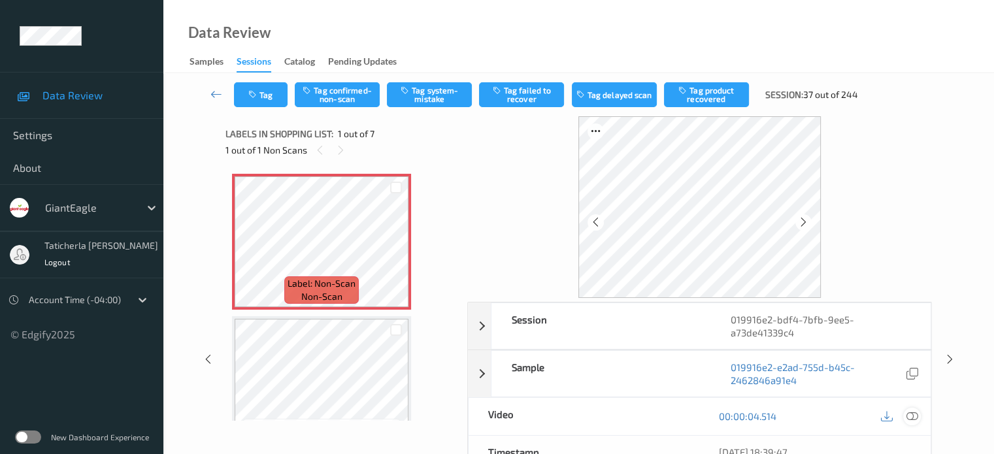
click at [910, 414] on icon at bounding box center [912, 416] width 12 height 12
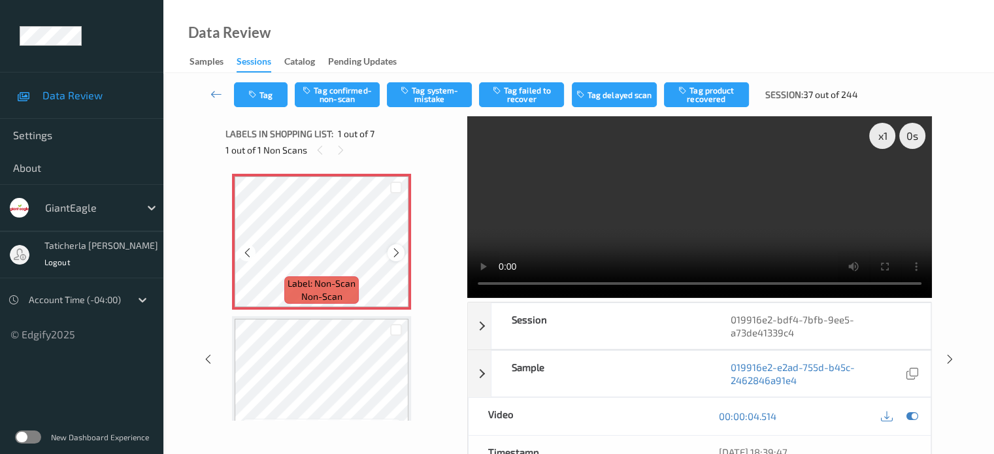
click at [399, 251] on icon at bounding box center [396, 253] width 11 height 12
click at [341, 96] on button "Tag confirmed-non-scan" at bounding box center [337, 94] width 85 height 25
click at [709, 90] on button "Tag product recovered" at bounding box center [706, 94] width 85 height 25
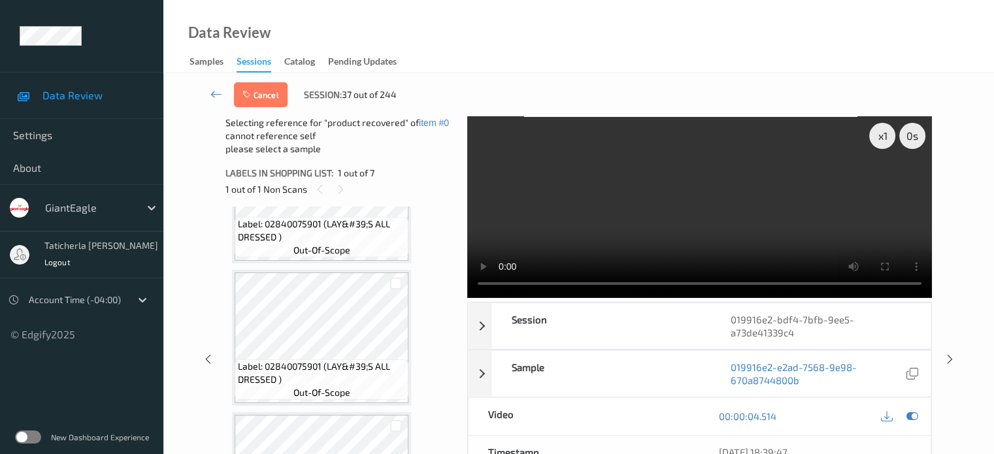
scroll to position [392, 0]
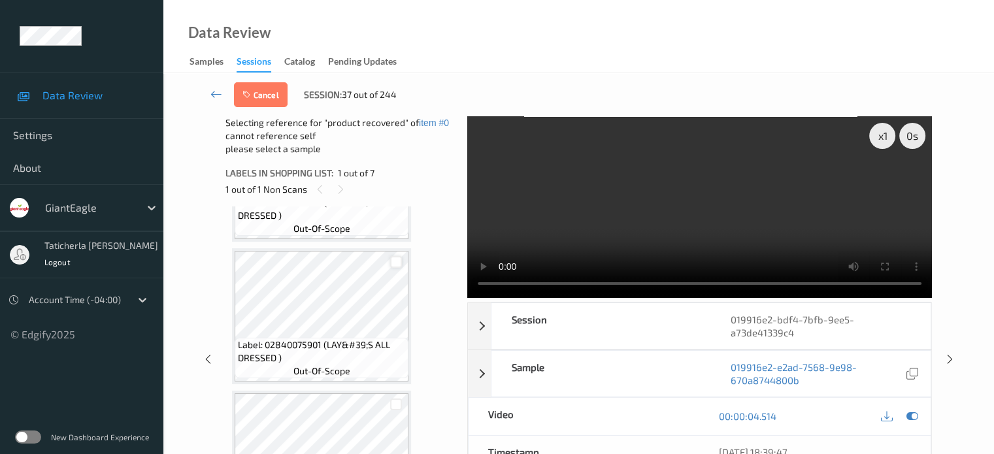
click at [397, 263] on div at bounding box center [396, 262] width 12 height 12
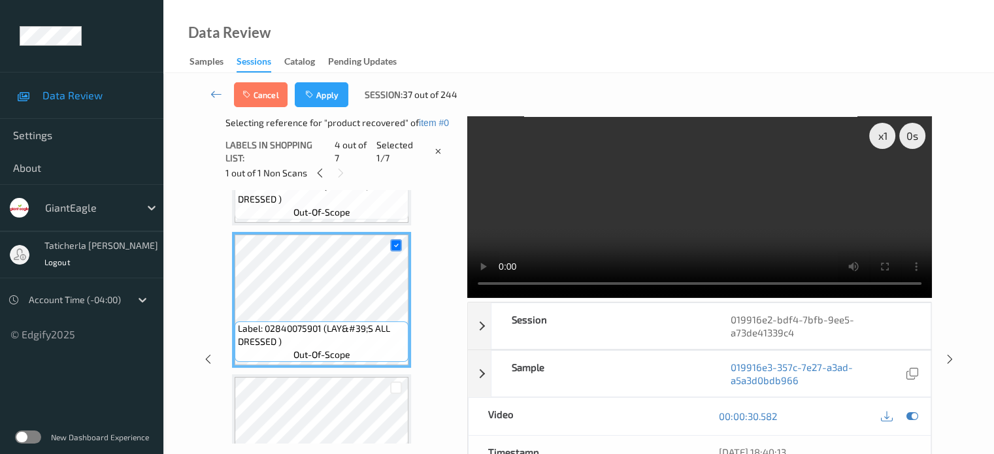
scroll to position [457, 0]
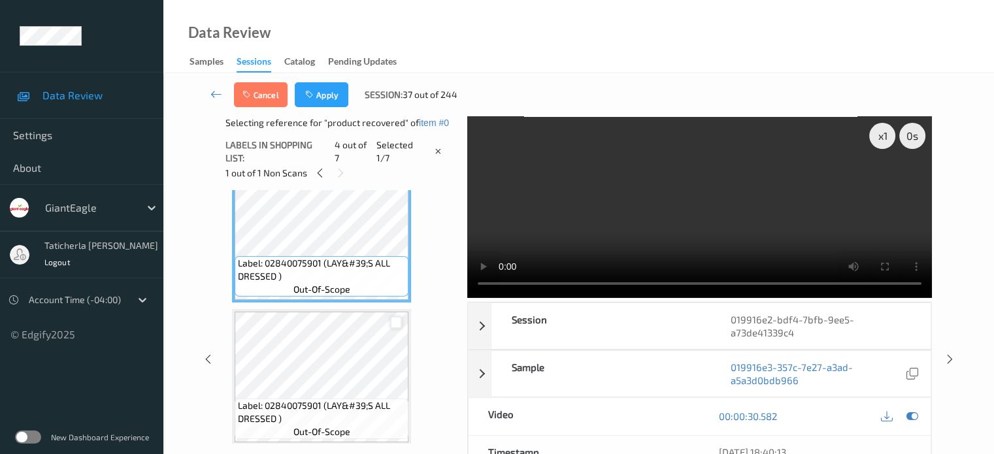
click at [396, 319] on div at bounding box center [396, 322] width 12 height 12
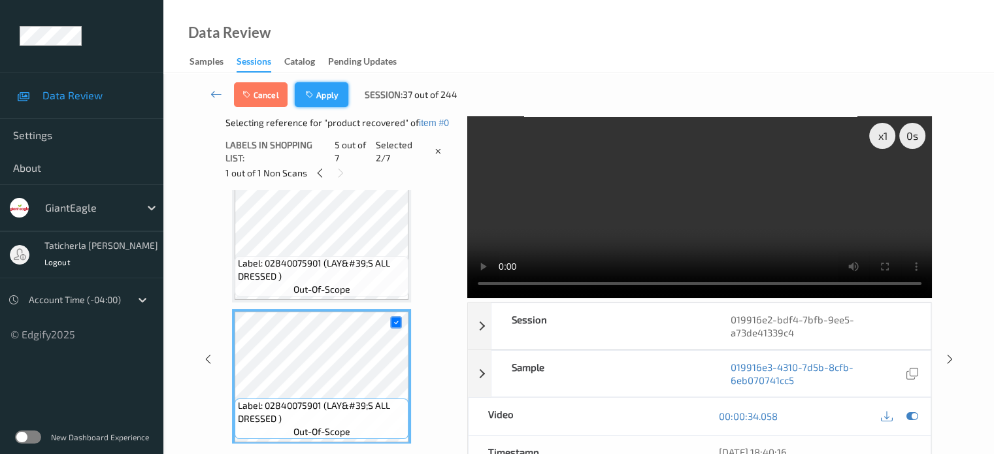
click at [333, 86] on button "Apply" at bounding box center [322, 94] width 54 height 25
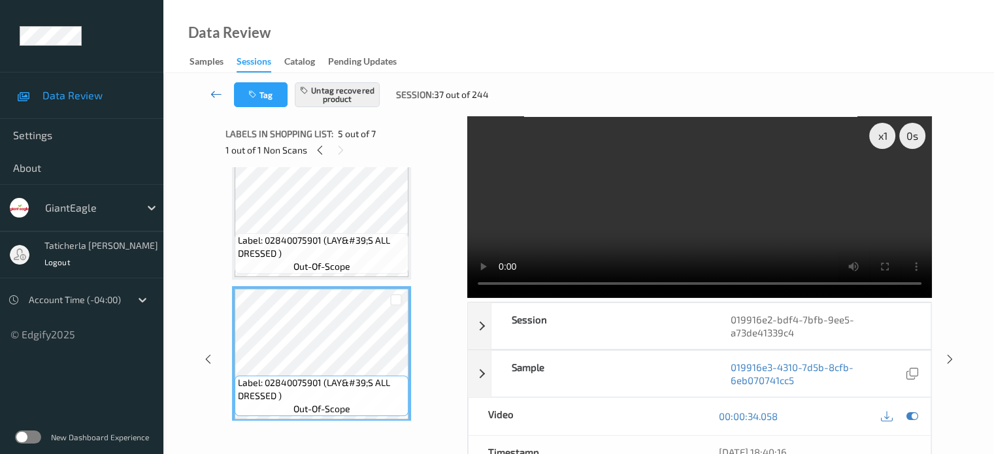
click at [218, 88] on icon at bounding box center [216, 94] width 12 height 13
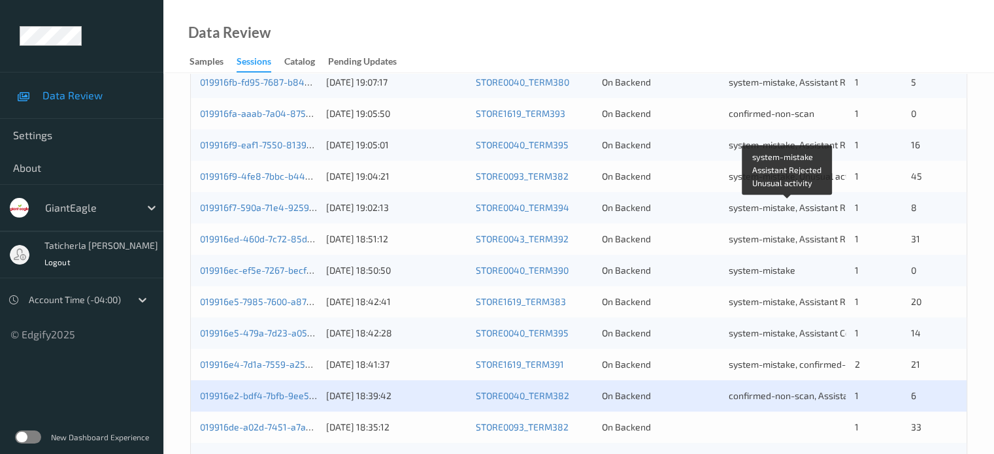
scroll to position [631, 0]
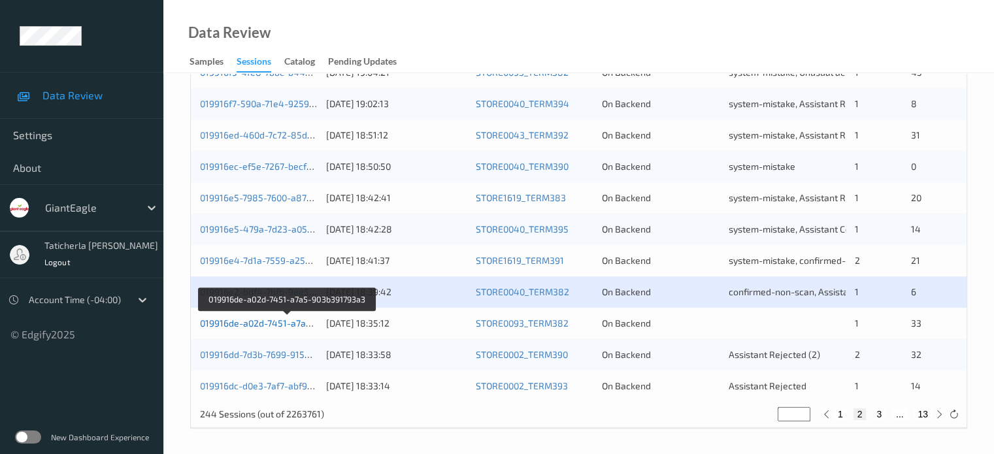
click at [286, 326] on link "019916de-a02d-7451-a7a5-903b391793a3" at bounding box center [288, 323] width 176 height 11
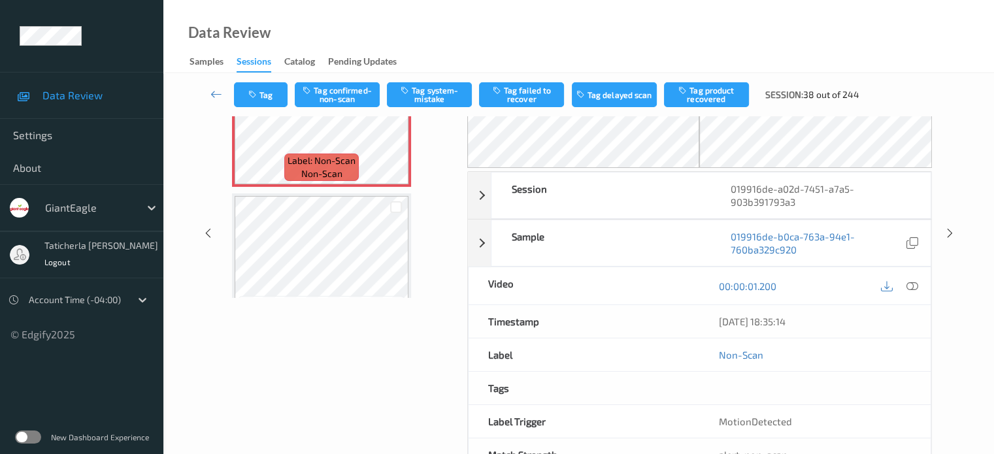
scroll to position [166, 0]
